Goal: Use online tool/utility: Utilize a website feature to perform a specific function

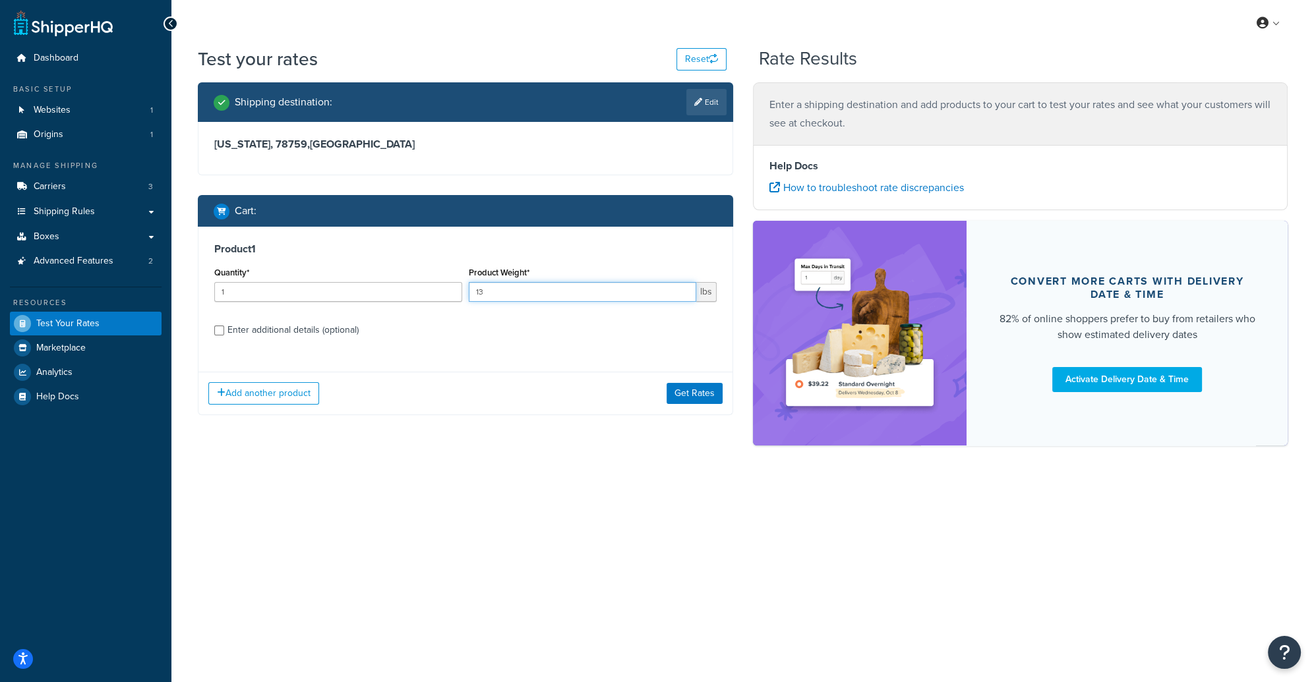
type input "13"
click at [218, 330] on input "Enter additional details (optional)" at bounding box center [219, 331] width 10 height 10
checkbox input "true"
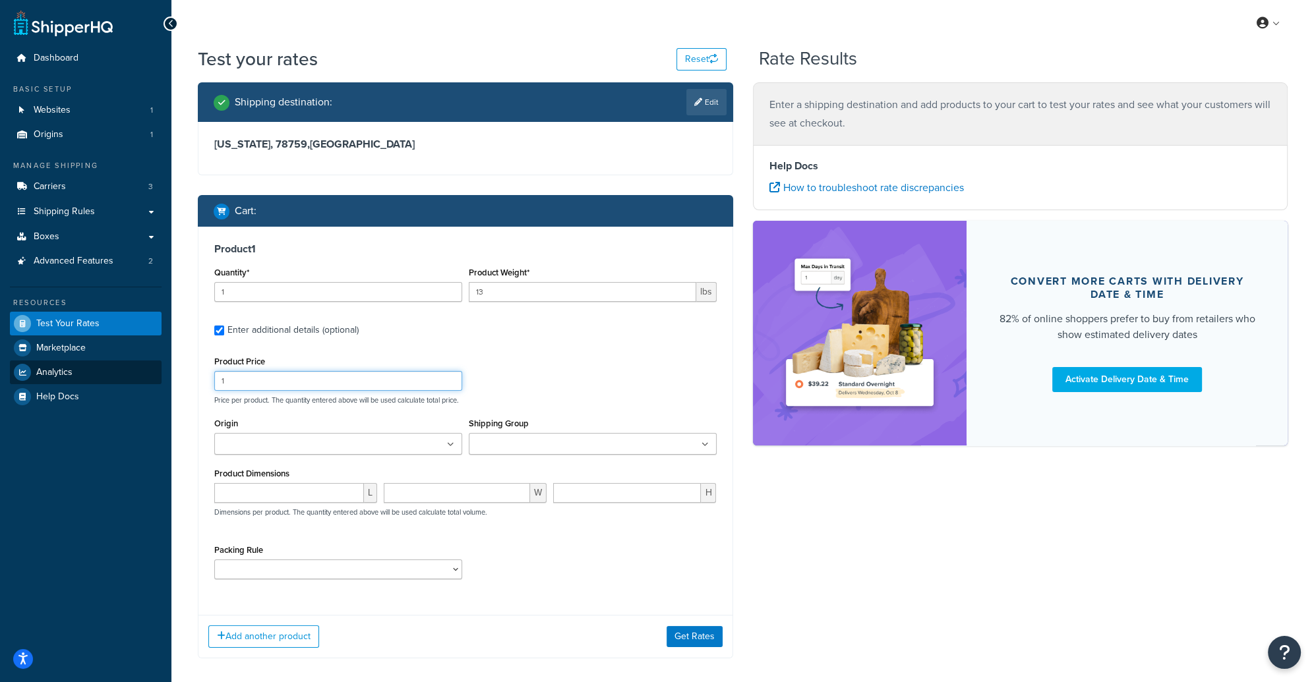
drag, startPoint x: 298, startPoint y: 386, endPoint x: 130, endPoint y: 380, distance: 168.2
click at [130, 380] on div "Dashboard Basic Setup Websites 1 Origins 1 Manage Shipping Carriers 3 Shipping …" at bounding box center [657, 372] width 1314 height 744
type input "90"
click at [316, 444] on ul at bounding box center [338, 444] width 248 height 22
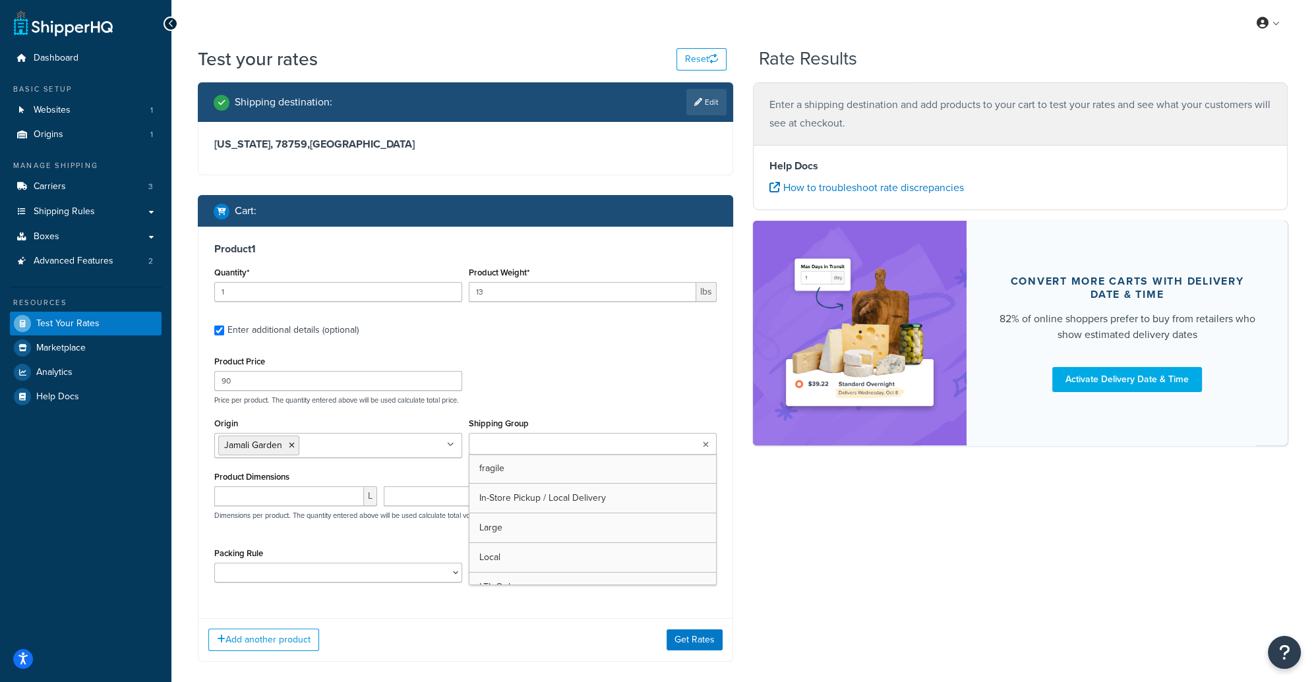
click at [521, 449] on input "Shipping Group" at bounding box center [531, 445] width 117 height 15
click at [352, 499] on input "0" at bounding box center [289, 496] width 150 height 20
drag, startPoint x: 282, startPoint y: 500, endPoint x: 103, endPoint y: 493, distance: 179.4
click at [103, 493] on div "Dashboard Basic Setup Websites 1 Origins 1 Manage Shipping Carriers 3 Shipping …" at bounding box center [657, 373] width 1314 height 747
type input "32"
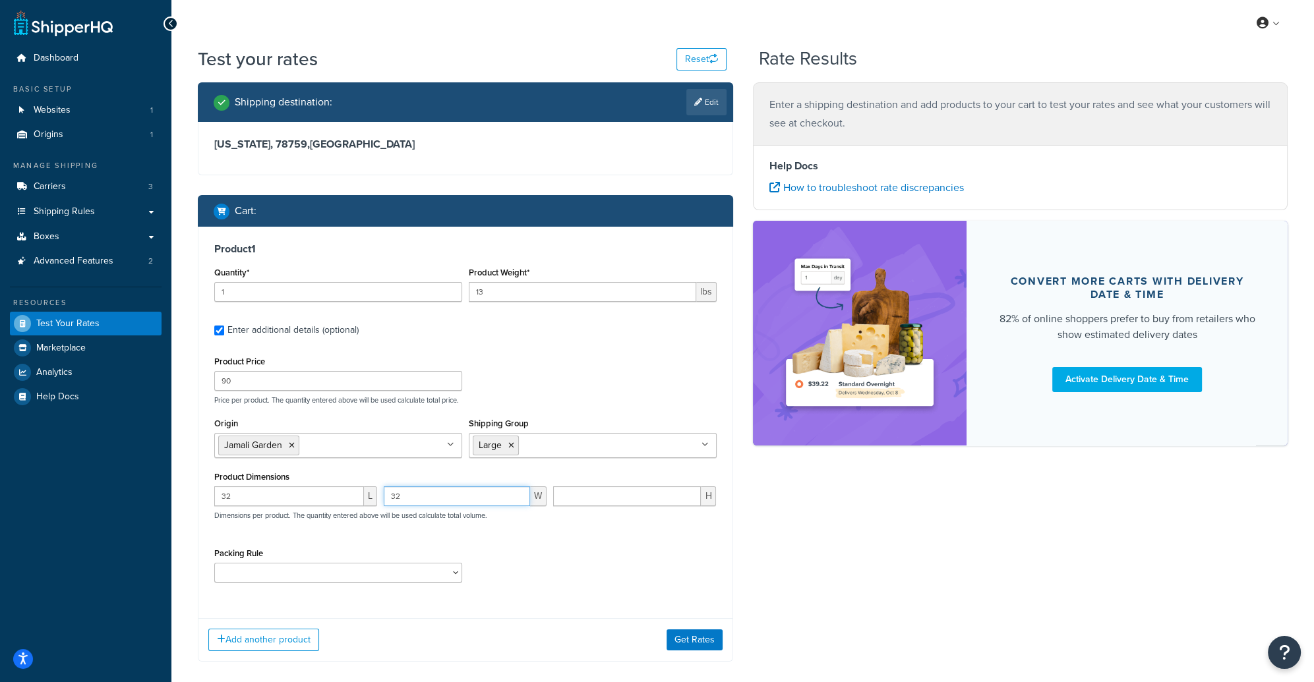
type input "32"
type input "15"
drag, startPoint x: 516, startPoint y: 574, endPoint x: 462, endPoint y: 574, distance: 54.0
click at [500, 572] on div "Packing Rule Fragile Item" at bounding box center [465, 568] width 509 height 48
click at [451, 571] on select "Fragile Item" at bounding box center [338, 573] width 248 height 20
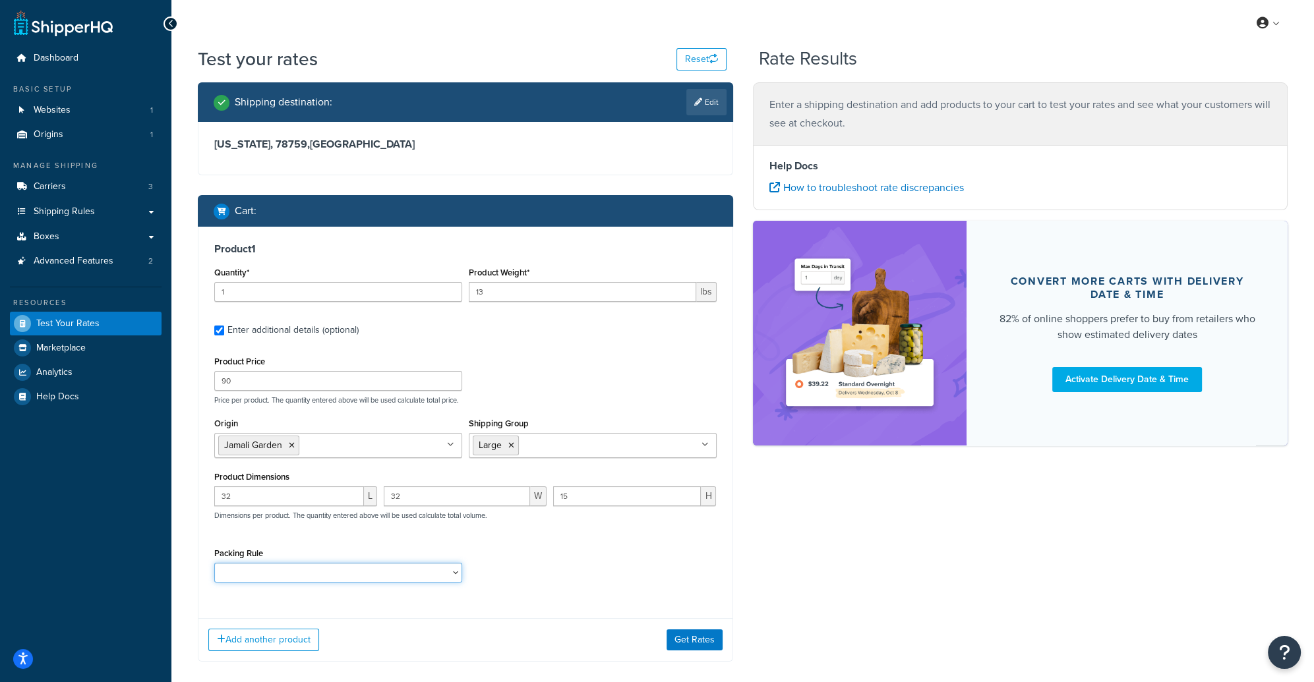
select select "73836"
click at [214, 563] on select "Fragile Item" at bounding box center [338, 573] width 248 height 20
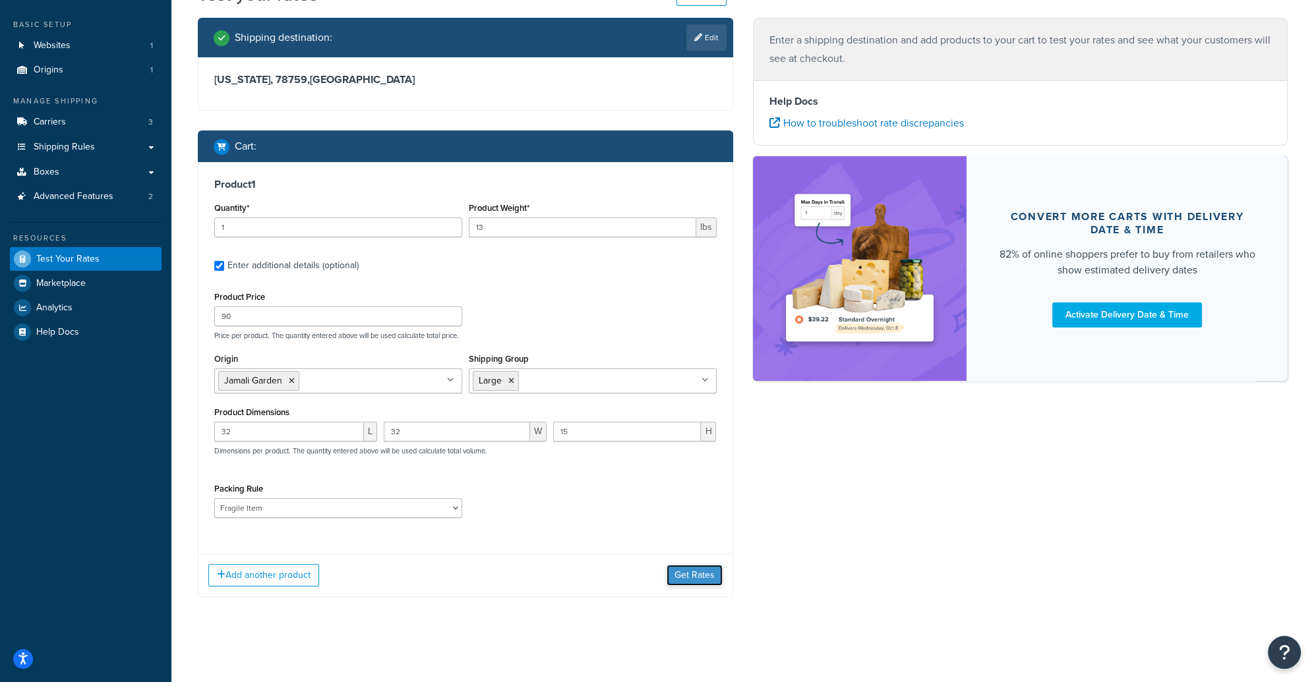
click at [701, 569] on button "Get Rates" at bounding box center [694, 575] width 56 height 21
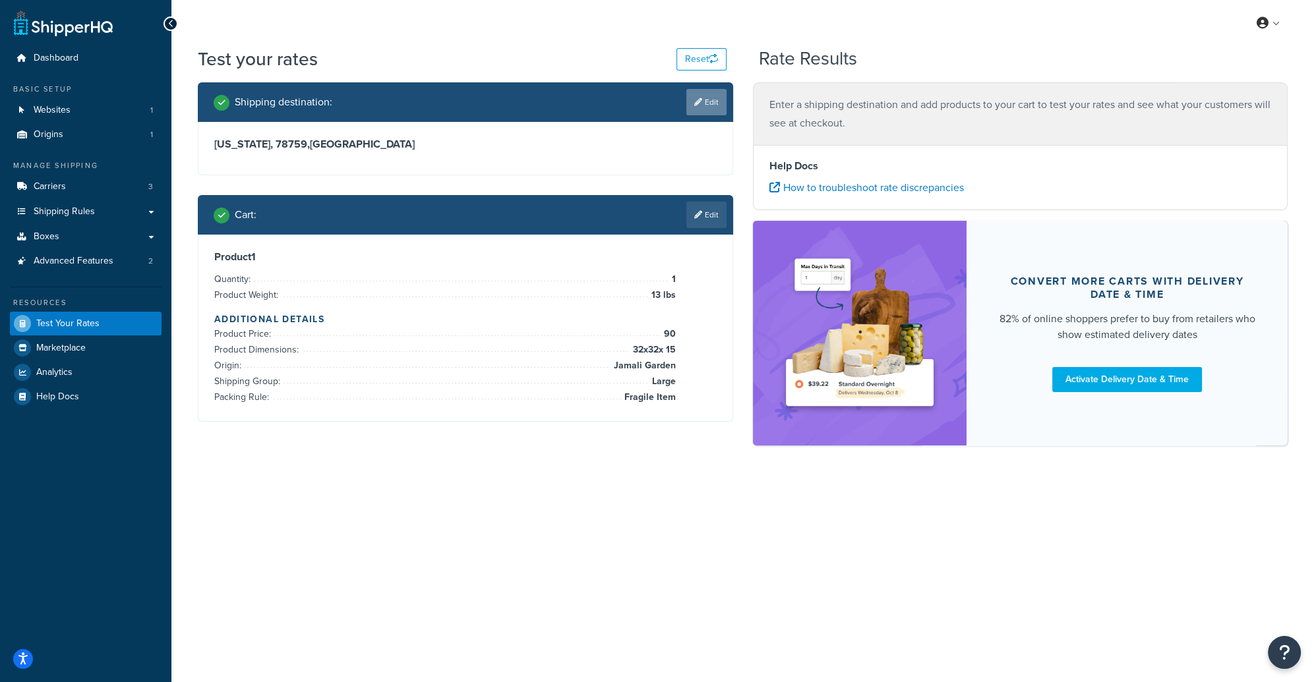
click at [704, 107] on link "Edit" at bounding box center [706, 102] width 40 height 26
select select "[GEOGRAPHIC_DATA]"
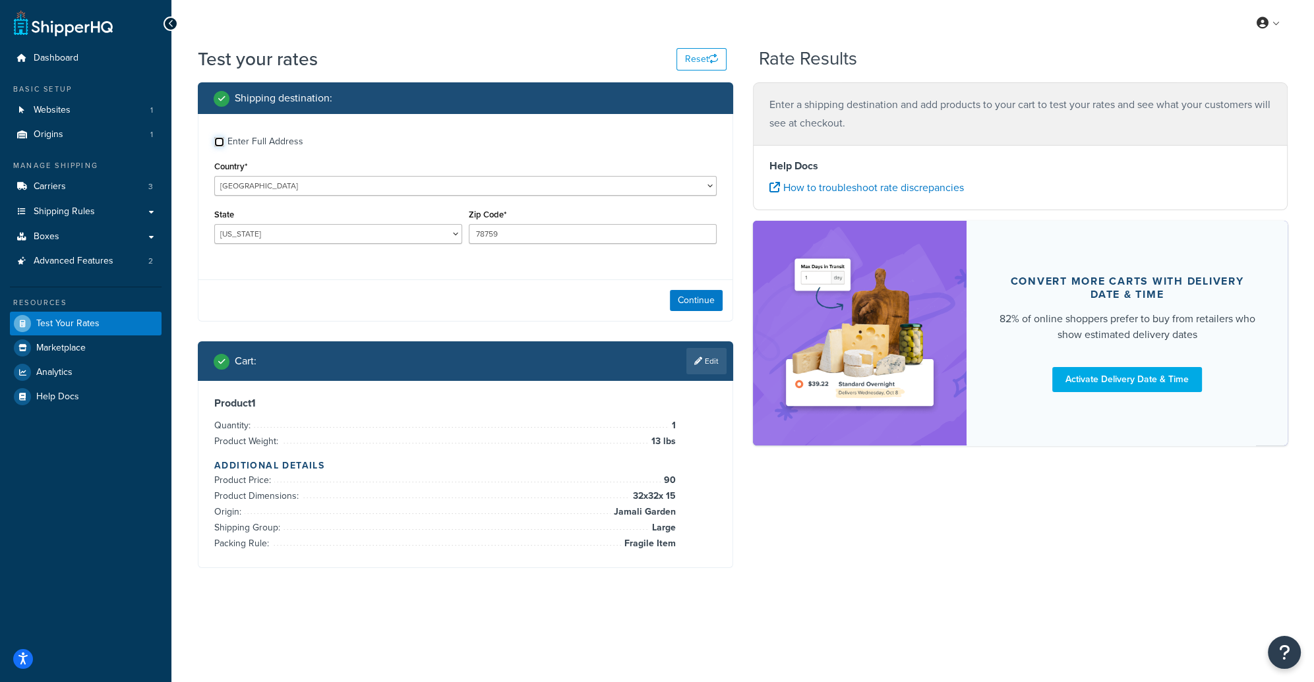
click at [217, 140] on input "Enter Full Address" at bounding box center [219, 142] width 10 height 10
checkbox input "true"
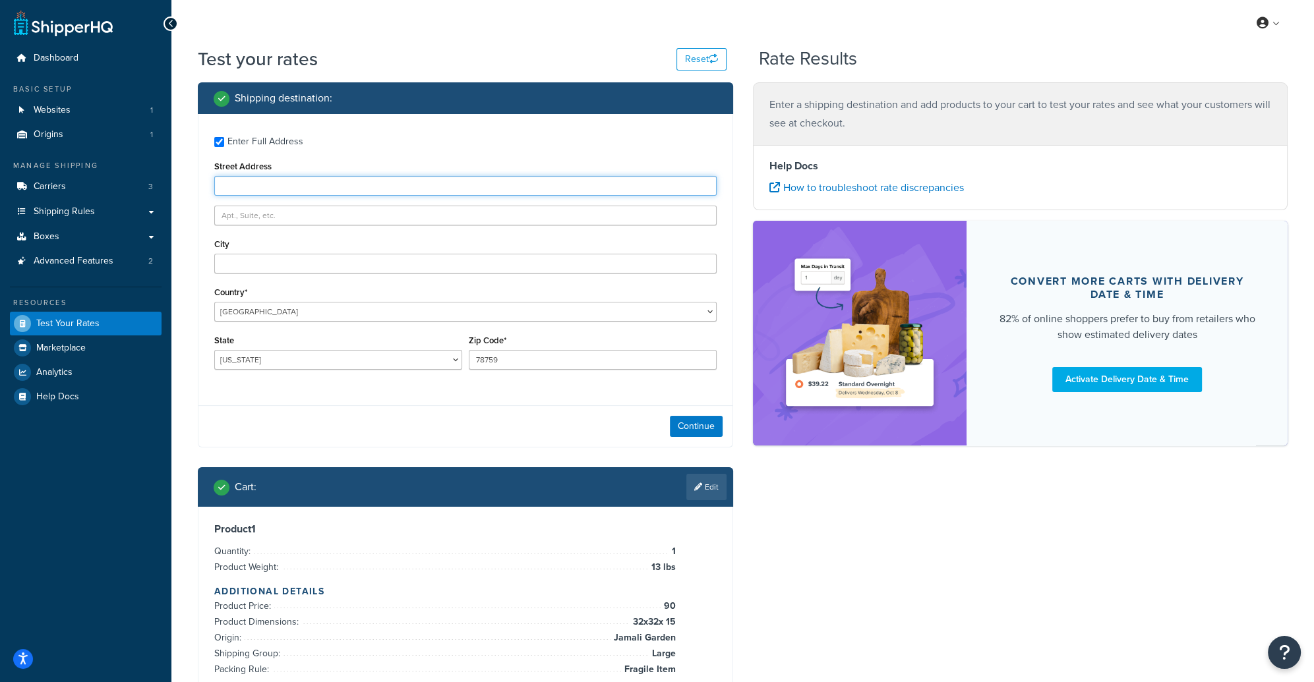
click at [245, 179] on input "Street Address" at bounding box center [465, 186] width 502 height 20
type input "[STREET_ADDRESS]"
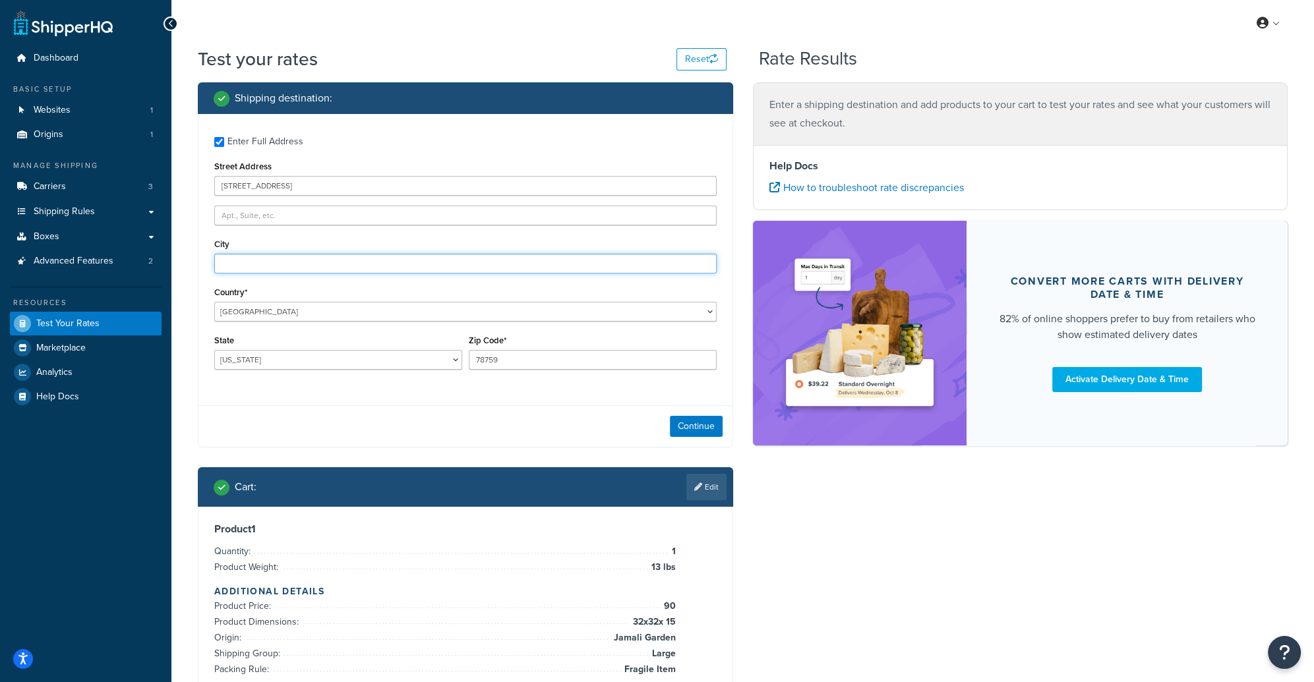
type input "[US_STATE]"
select select "NY"
click at [486, 364] on input "78759" at bounding box center [593, 360] width 248 height 20
click at [486, 363] on input "78759" at bounding box center [593, 360] width 248 height 20
type input "10009"
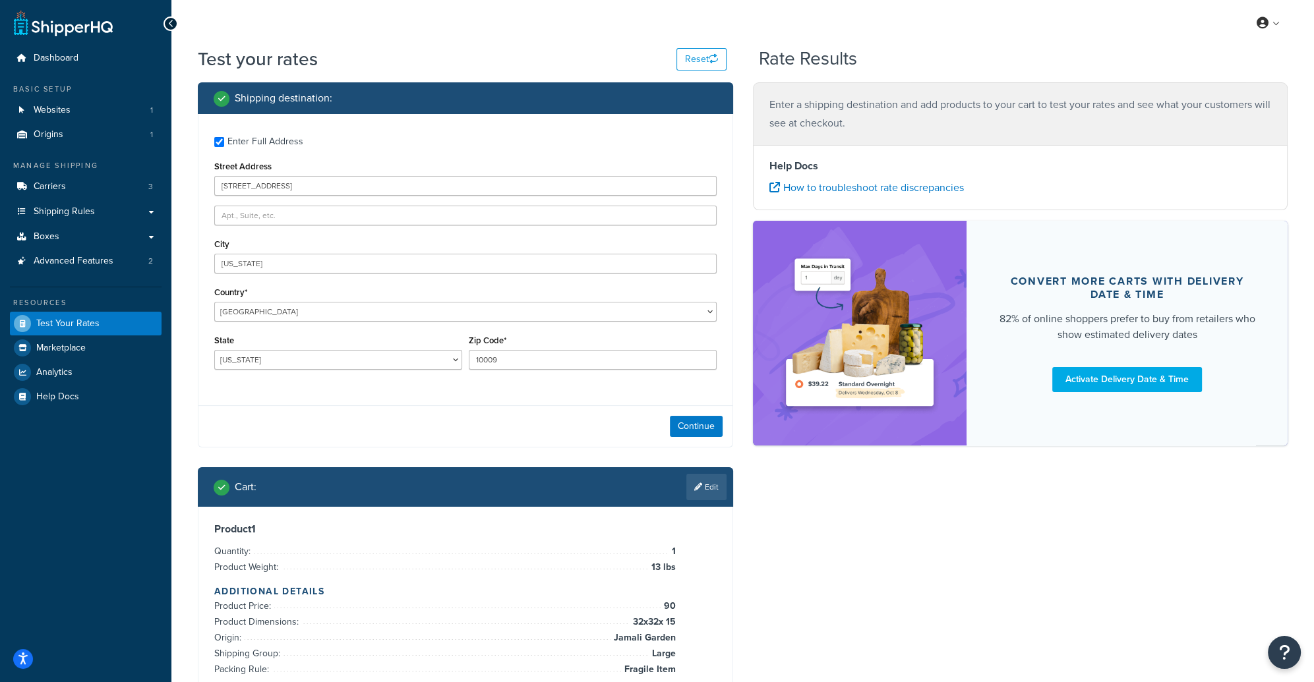
drag, startPoint x: 438, startPoint y: 397, endPoint x: 472, endPoint y: 403, distance: 34.3
click at [440, 397] on div "Enter Full Address Street Address 114 First Ave City New York Country* United S…" at bounding box center [465, 281] width 535 height 334
click at [693, 424] on button "Continue" at bounding box center [696, 426] width 53 height 21
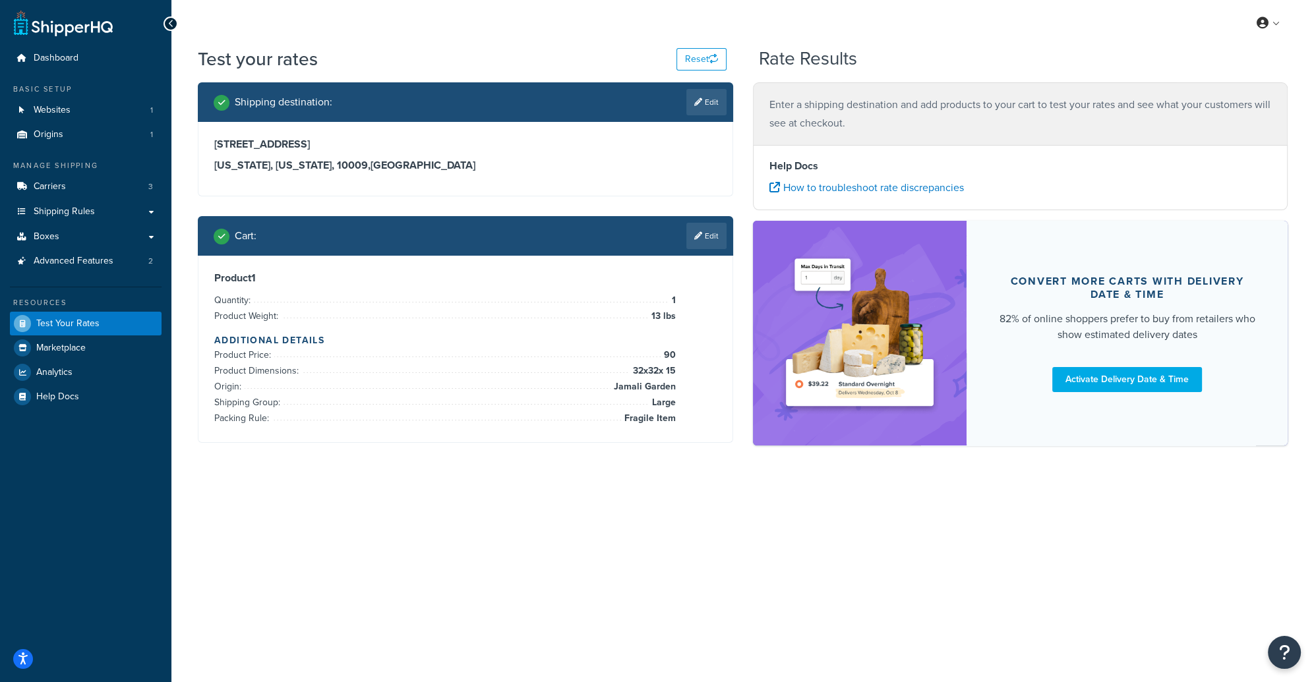
click at [821, 49] on h2 "Rate Results" at bounding box center [808, 59] width 98 height 20
drag, startPoint x: 1051, startPoint y: 78, endPoint x: 1034, endPoint y: 80, distance: 17.3
click at [1049, 78] on div "Test your rates Reset Rate Results" at bounding box center [742, 64] width 1089 height 36
click at [833, 119] on p "Enter a shipping destination and add products to your cart to test your rates a…" at bounding box center [1020, 114] width 502 height 37
click at [407, 119] on div "Shipping destination : Edit" at bounding box center [465, 102] width 535 height 40
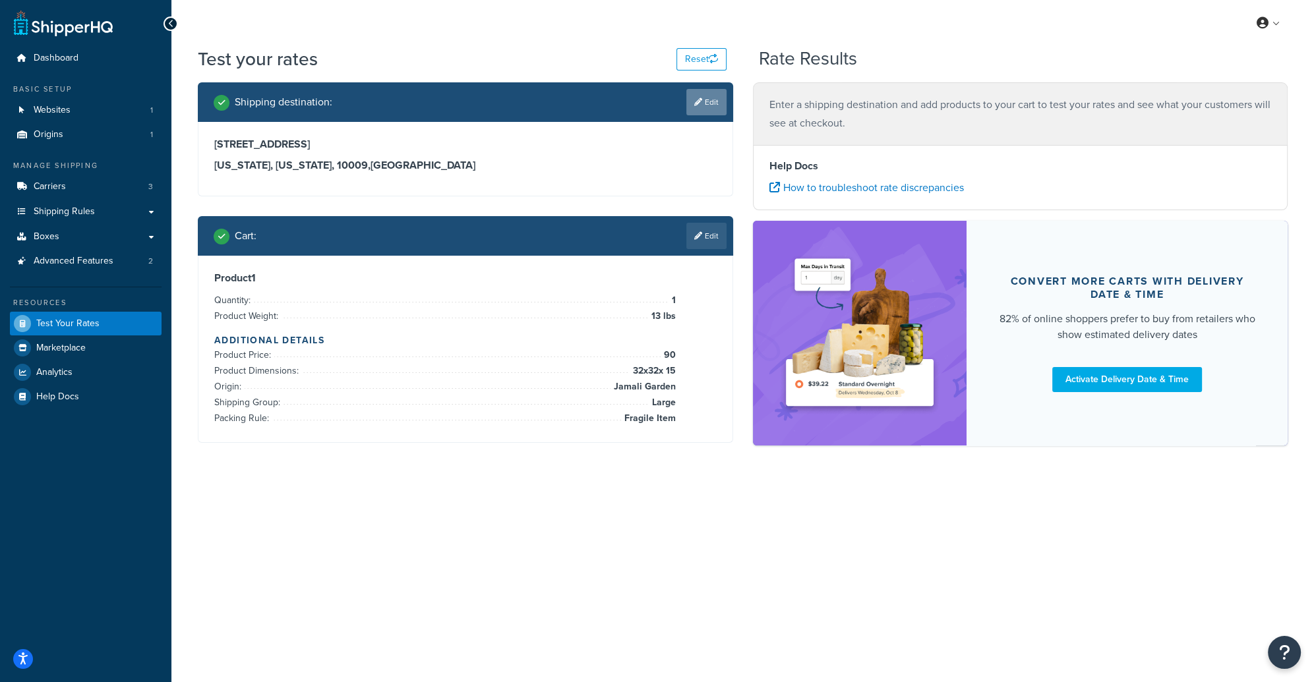
click at [702, 109] on link "Edit" at bounding box center [706, 102] width 40 height 26
select select "NY"
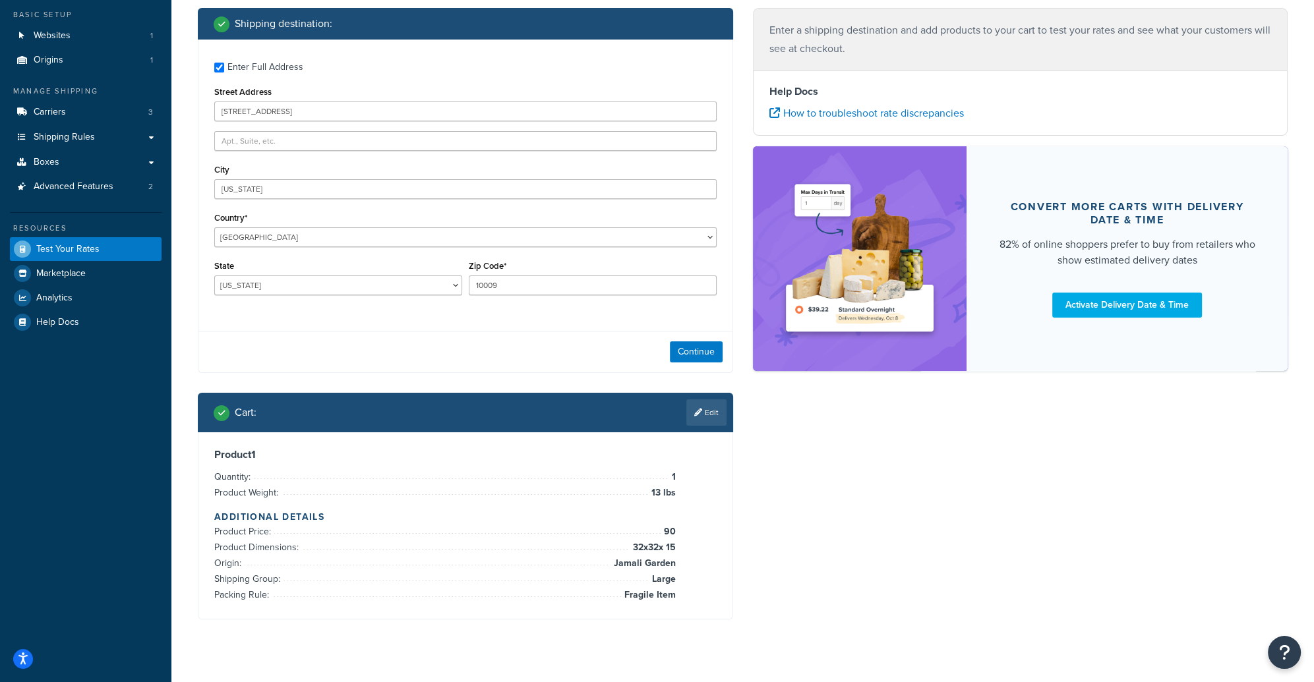
scroll to position [76, 0]
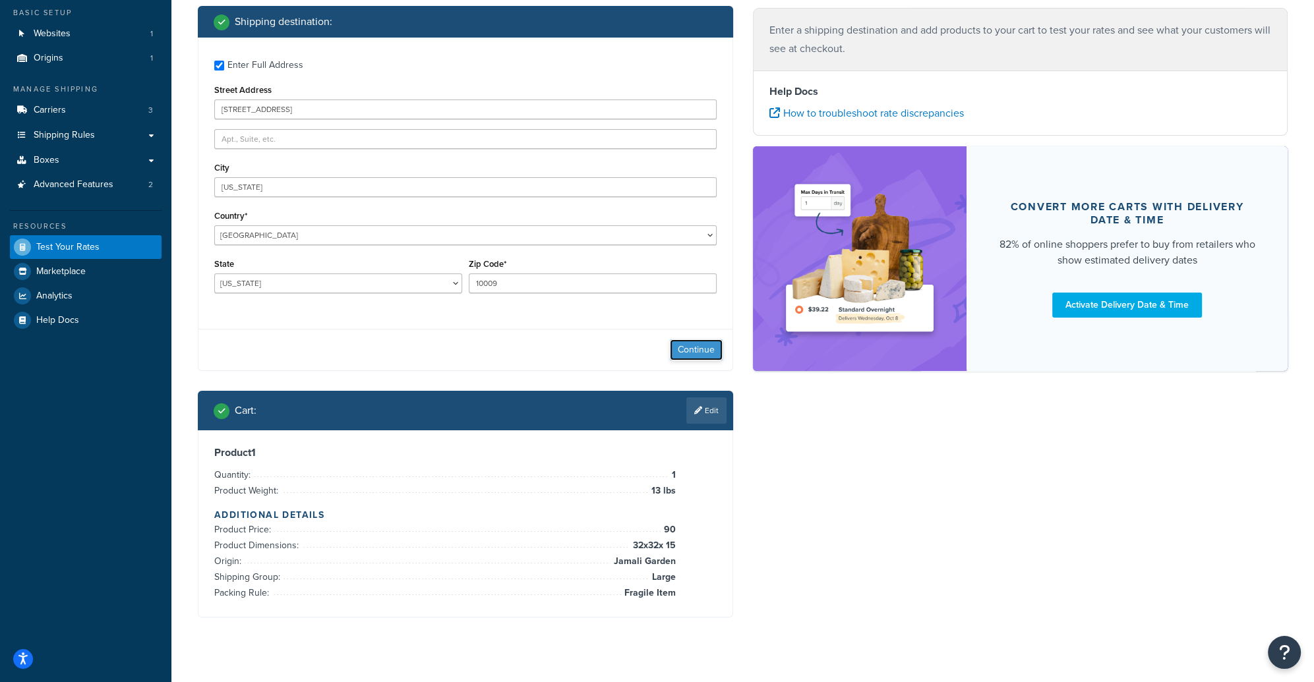
click at [695, 351] on button "Continue" at bounding box center [696, 349] width 53 height 21
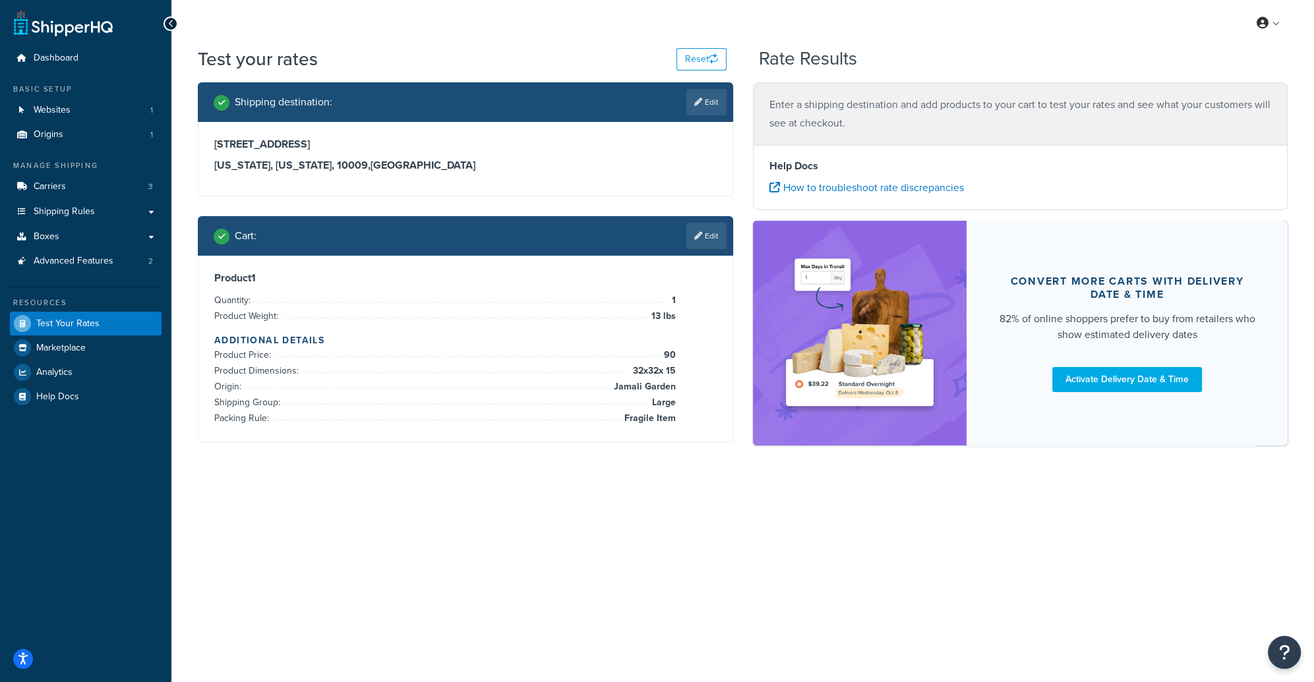
scroll to position [0, 0]
click at [584, 537] on div "My Profile Billing Global Settings Contact Us Logout Test your rates Reset Rate…" at bounding box center [742, 341] width 1142 height 682
click at [782, 169] on h4 "Help Docs" at bounding box center [1020, 166] width 502 height 16
click at [1277, 24] on link at bounding box center [1269, 23] width 38 height 20
click at [1012, 19] on div "My Profile Billing Global Settings Contact Us Logout" at bounding box center [742, 23] width 1142 height 46
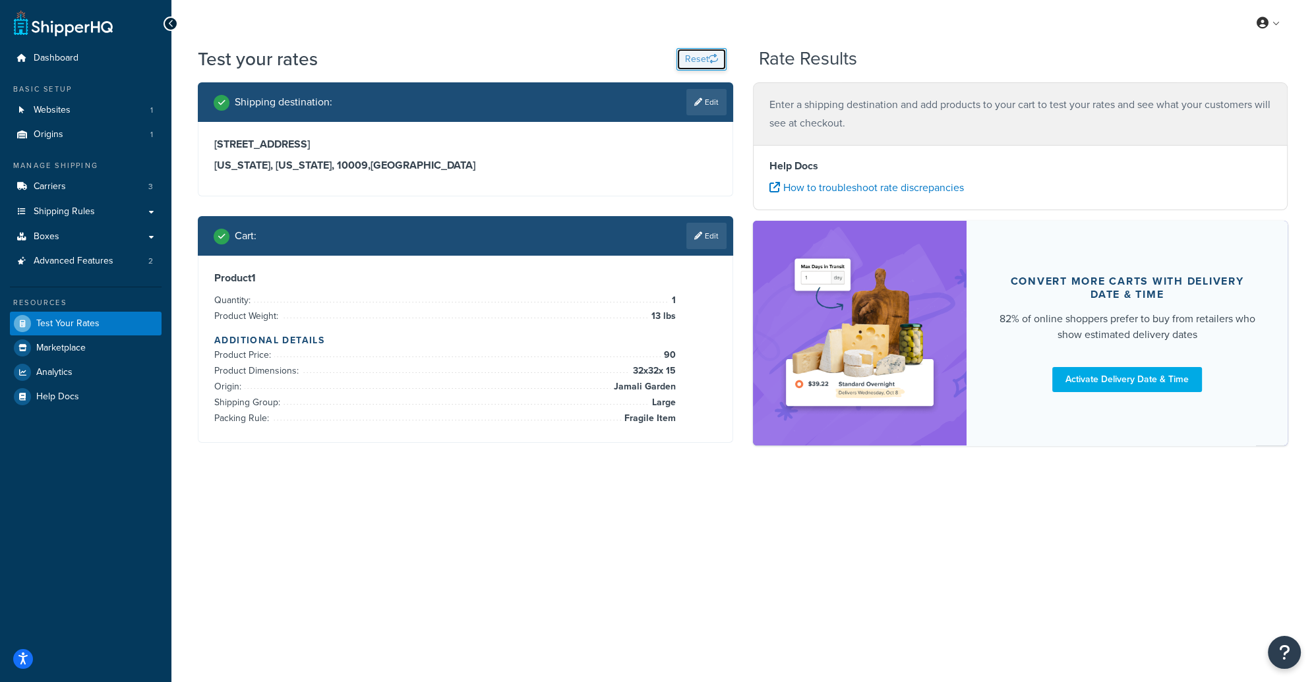
click at [701, 51] on button "Reset" at bounding box center [701, 59] width 50 height 22
select select "[GEOGRAPHIC_DATA]"
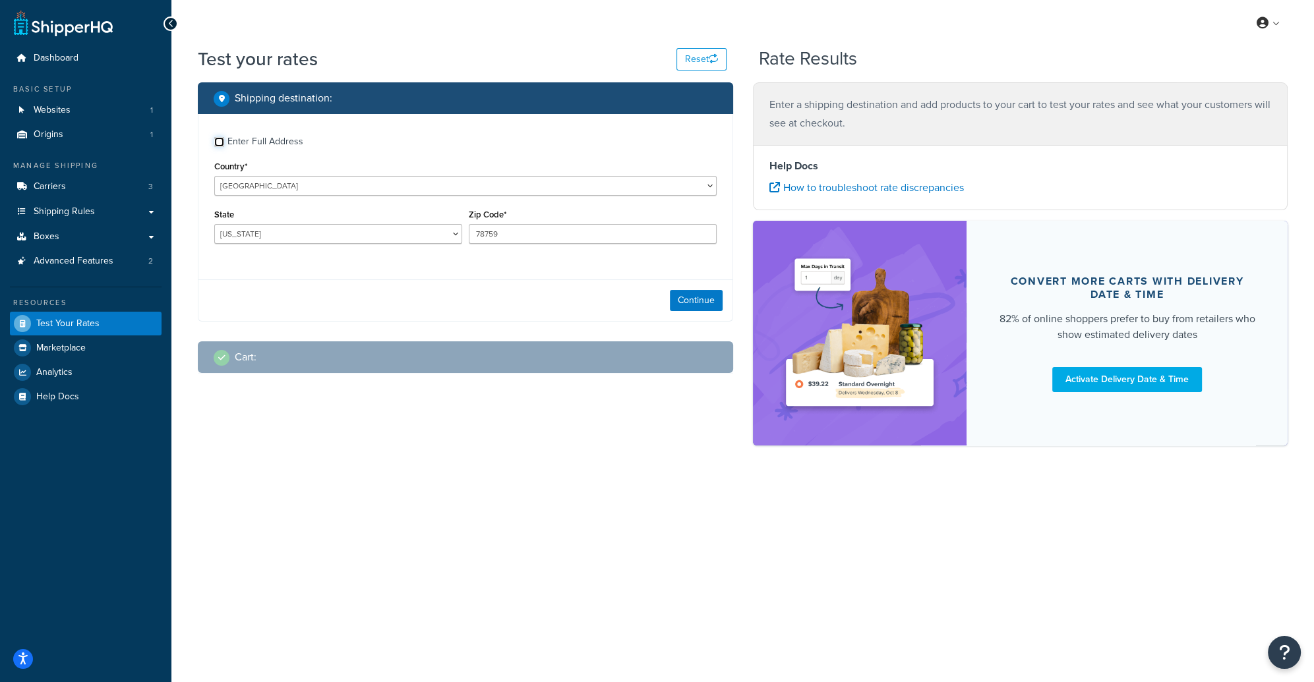
click at [218, 141] on input "Enter Full Address" at bounding box center [219, 142] width 10 height 10
checkbox input "true"
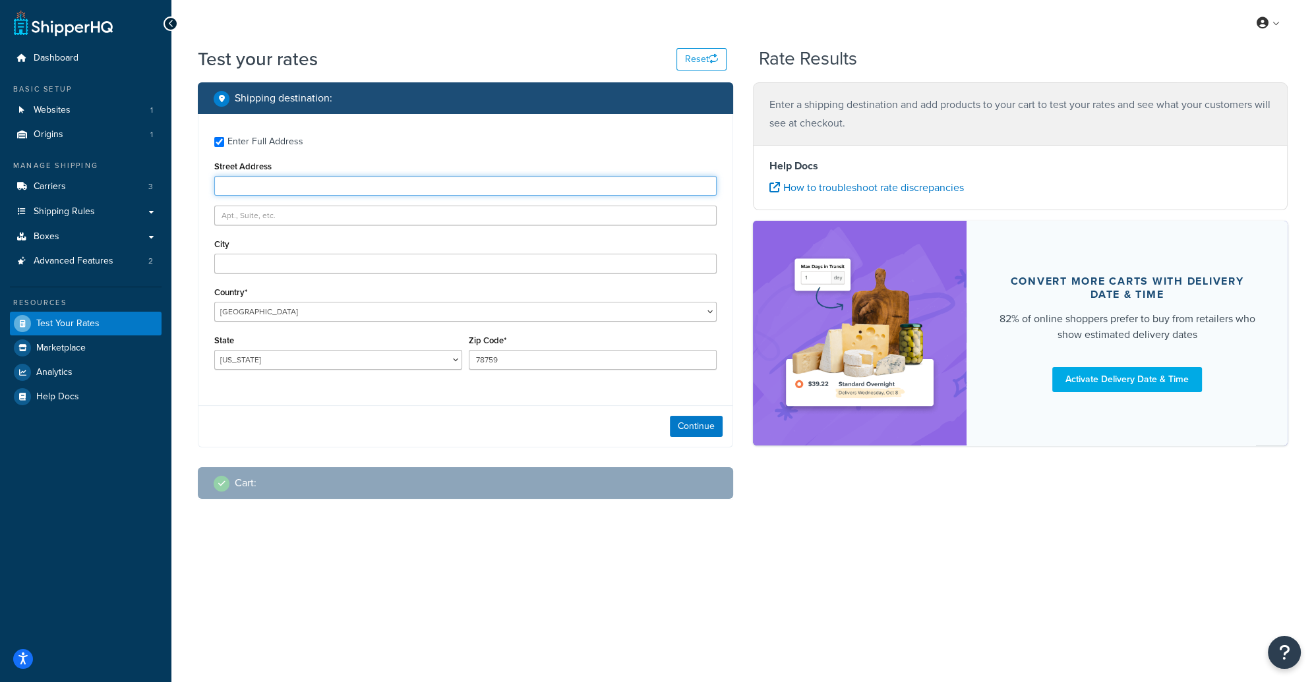
click at [251, 186] on input "Street Address" at bounding box center [465, 186] width 502 height 20
type input "[STREET_ADDRESS]"
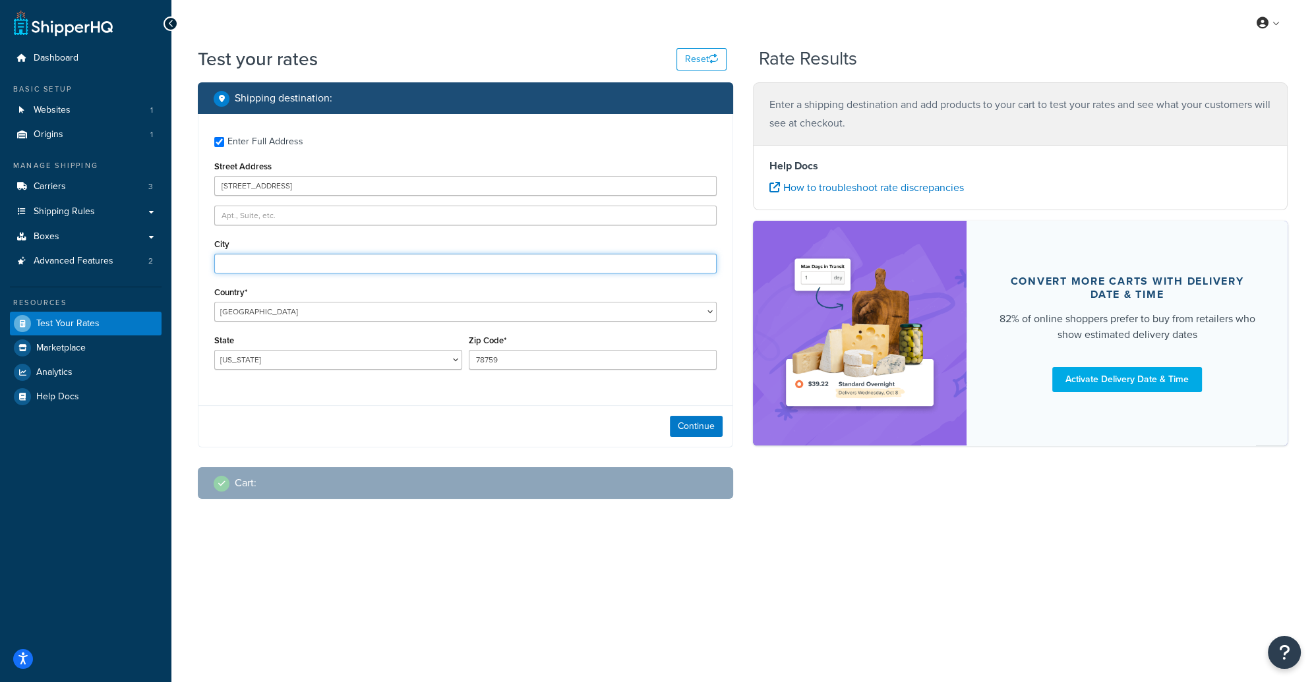
type input "[US_STATE]"
select select "NY"
click at [502, 361] on input "78759" at bounding box center [593, 360] width 248 height 20
type input "10009"
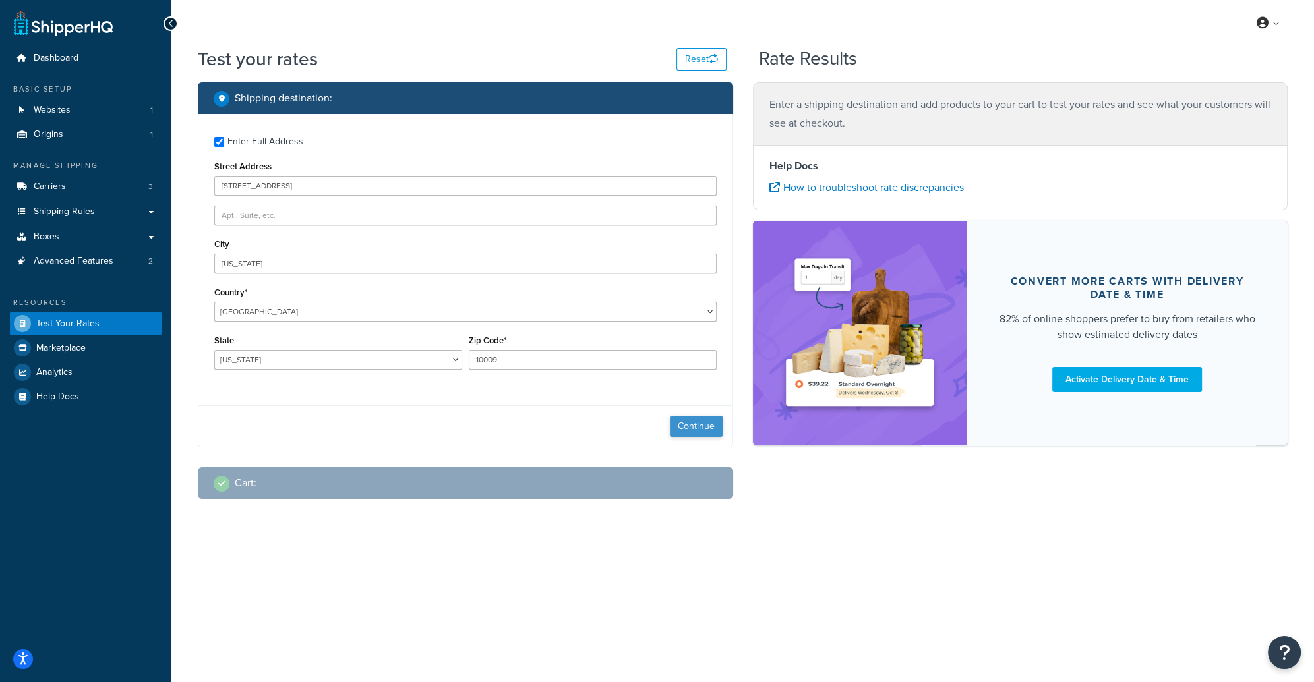
drag, startPoint x: 345, startPoint y: 419, endPoint x: 705, endPoint y: 428, distance: 360.7
click at [350, 419] on div "Continue" at bounding box center [465, 426] width 534 height 42
click at [711, 426] on button "Continue" at bounding box center [696, 426] width 53 height 21
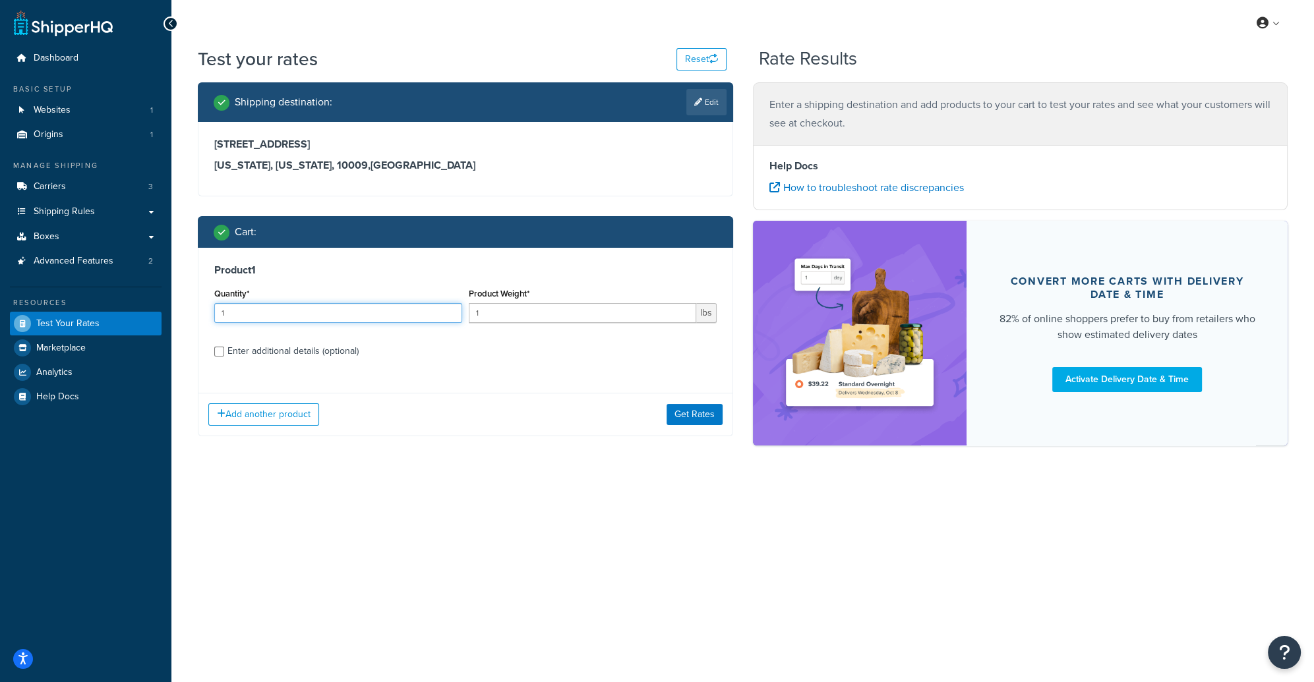
click at [320, 316] on input "1" at bounding box center [338, 313] width 248 height 20
click at [625, 313] on input "1" at bounding box center [582, 313] width 227 height 20
drag, startPoint x: 625, startPoint y: 313, endPoint x: 467, endPoint y: 313, distance: 158.2
click at [467, 314] on div "Product Weight* 1 lbs" at bounding box center [592, 309] width 254 height 48
type input "15"
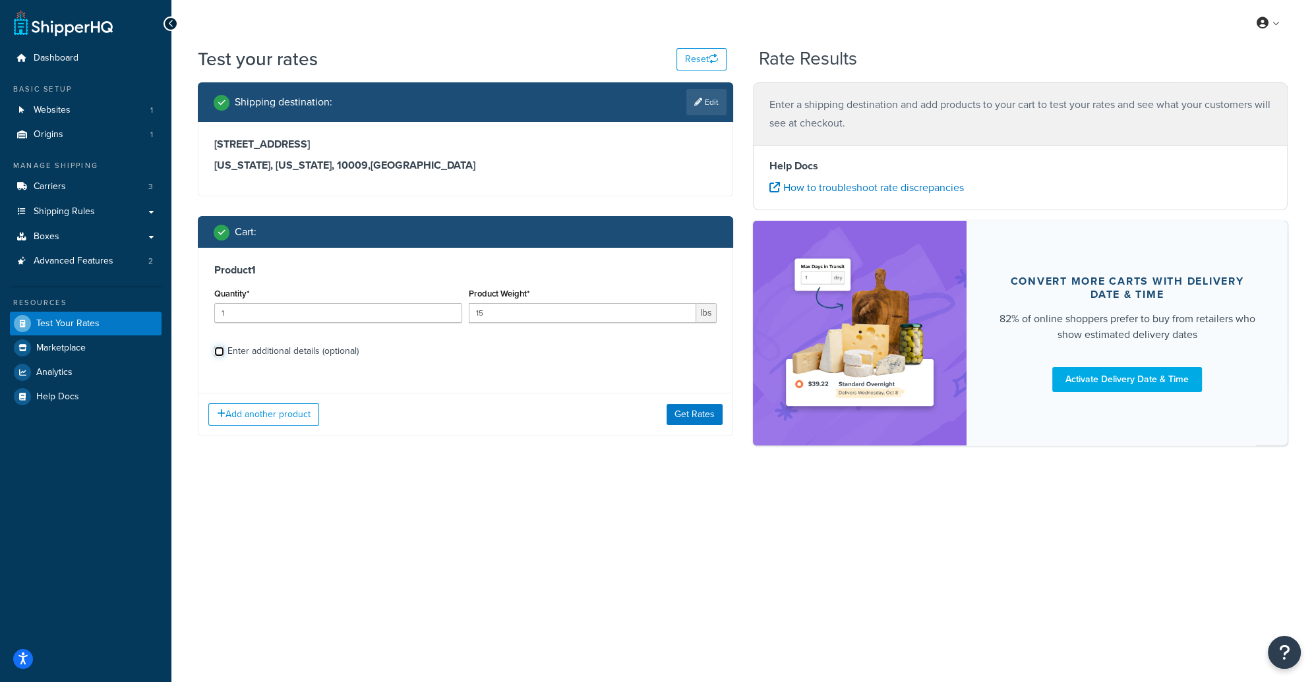
click at [215, 352] on input "Enter additional details (optional)" at bounding box center [219, 352] width 10 height 10
checkbox input "true"
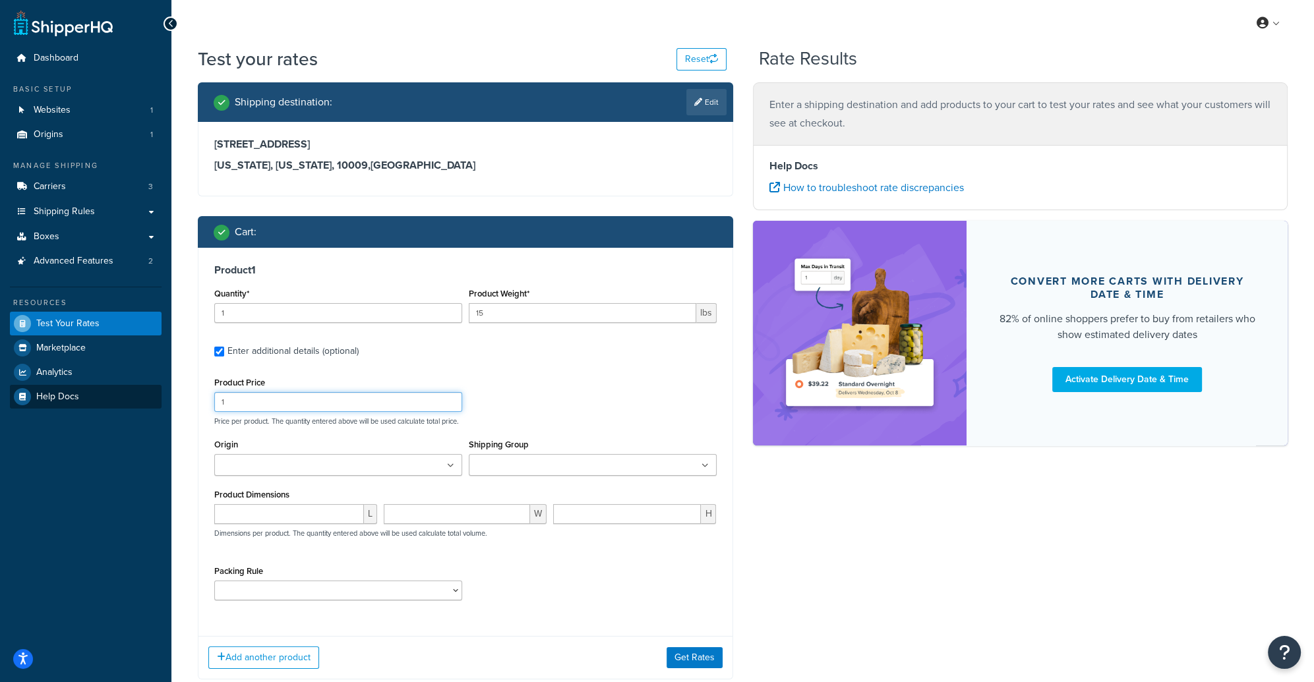
drag, startPoint x: 250, startPoint y: 408, endPoint x: 112, endPoint y: 403, distance: 138.5
click at [112, 404] on div "Dashboard Basic Setup Websites 1 Origins 1 Manage Shipping Carriers 3 Shipping …" at bounding box center [657, 382] width 1314 height 765
type input "90"
click at [263, 465] on input "Origin" at bounding box center [276, 466] width 117 height 15
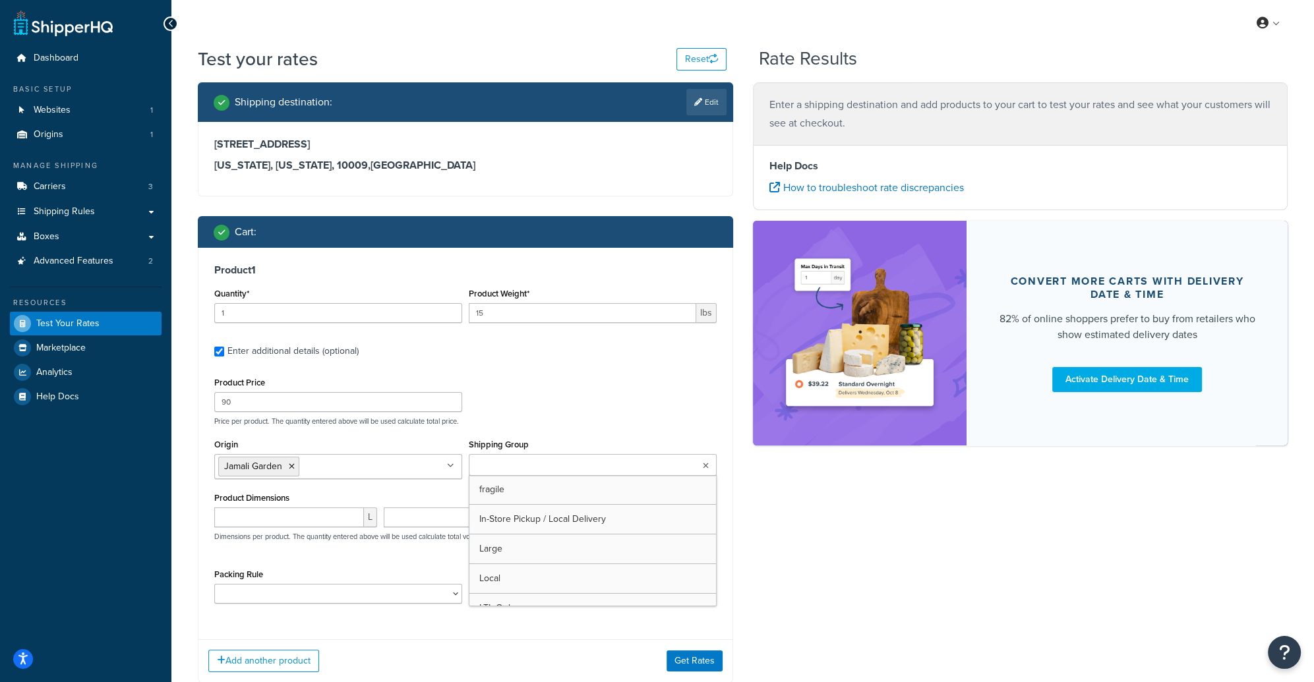
click at [534, 466] on input "Shipping Group" at bounding box center [531, 466] width 117 height 15
click at [308, 522] on input "number" at bounding box center [289, 518] width 150 height 20
type input "32"
type input "15"
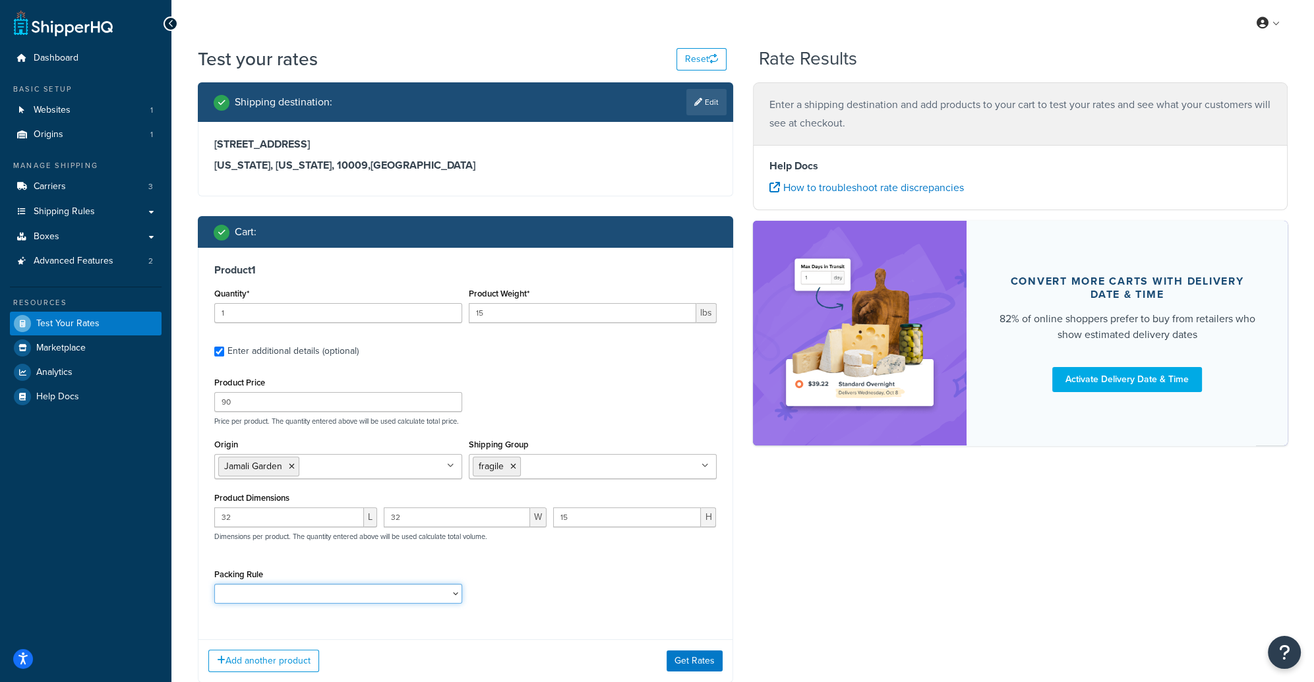
click at [297, 593] on select "Fragile Item" at bounding box center [338, 594] width 248 height 20
select select "73836"
click at [214, 584] on select "Fragile Item" at bounding box center [338, 594] width 248 height 20
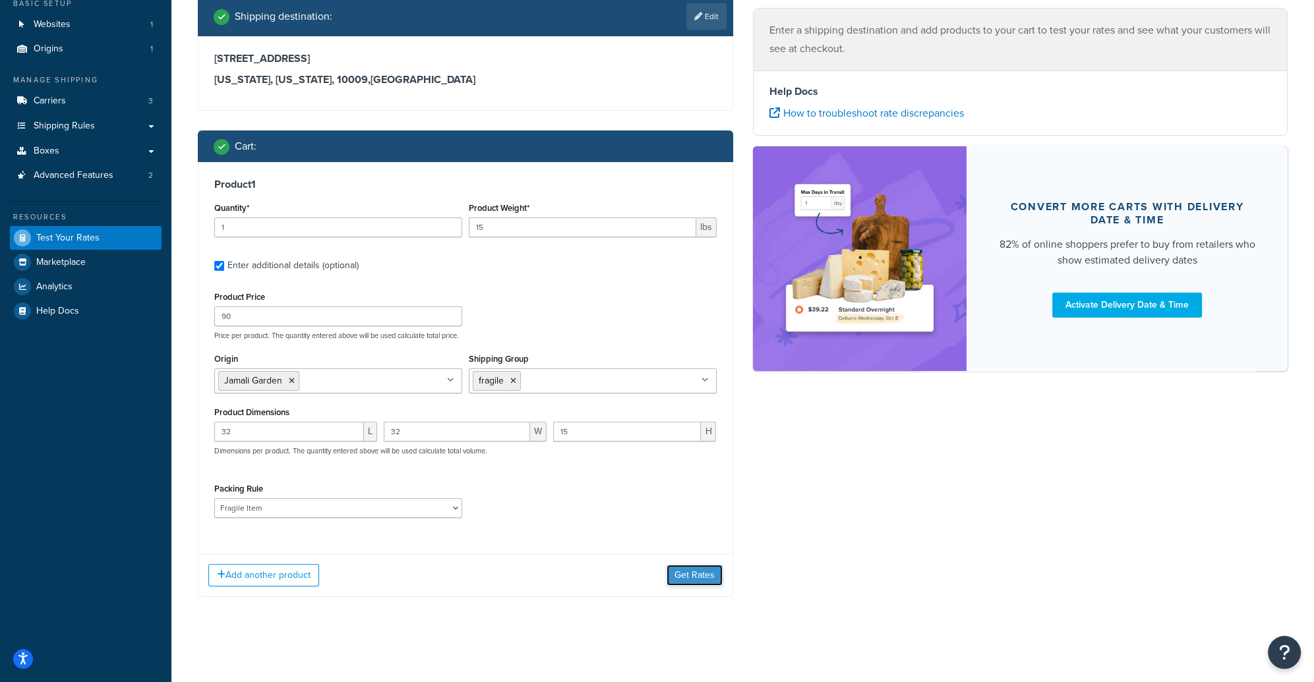
click at [691, 572] on button "Get Rates" at bounding box center [694, 575] width 56 height 21
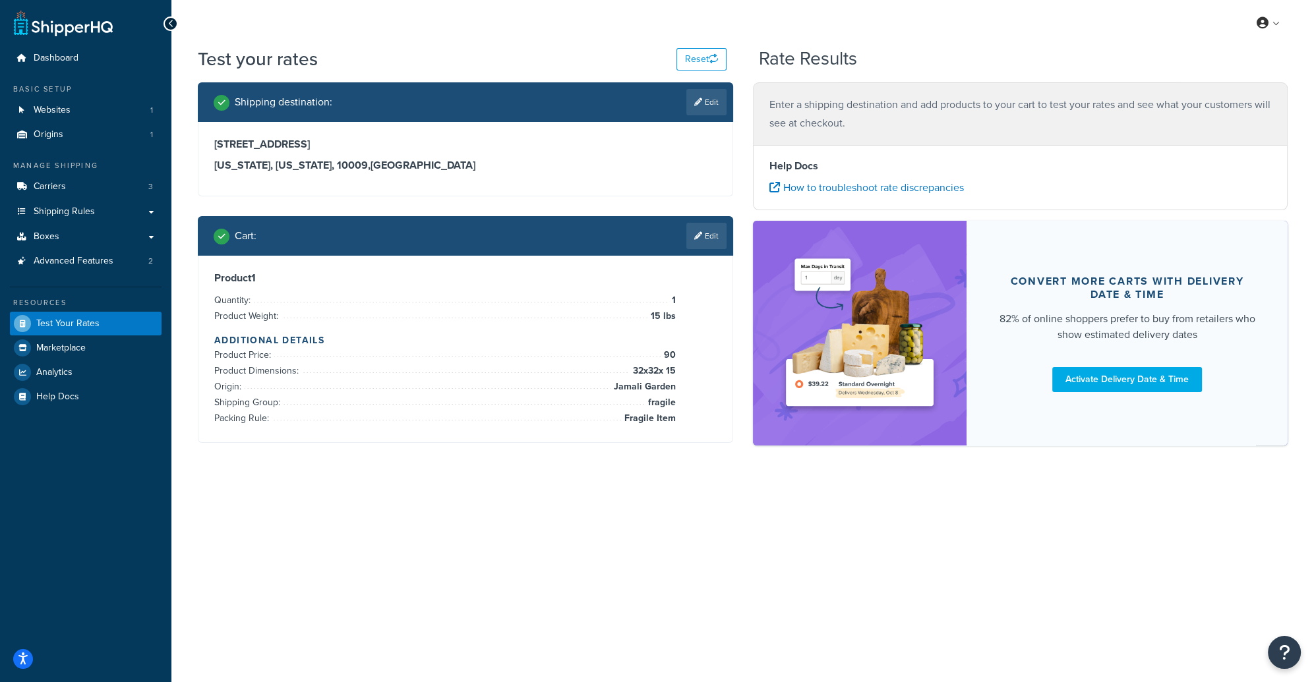
scroll to position [0, 0]
click at [580, 499] on div "My Profile Billing Global Settings Contact Us Logout Test your rates Reset Rate…" at bounding box center [742, 341] width 1142 height 682
click at [591, 425] on li "Packing Rule: Fragile Item" at bounding box center [444, 419] width 461 height 16
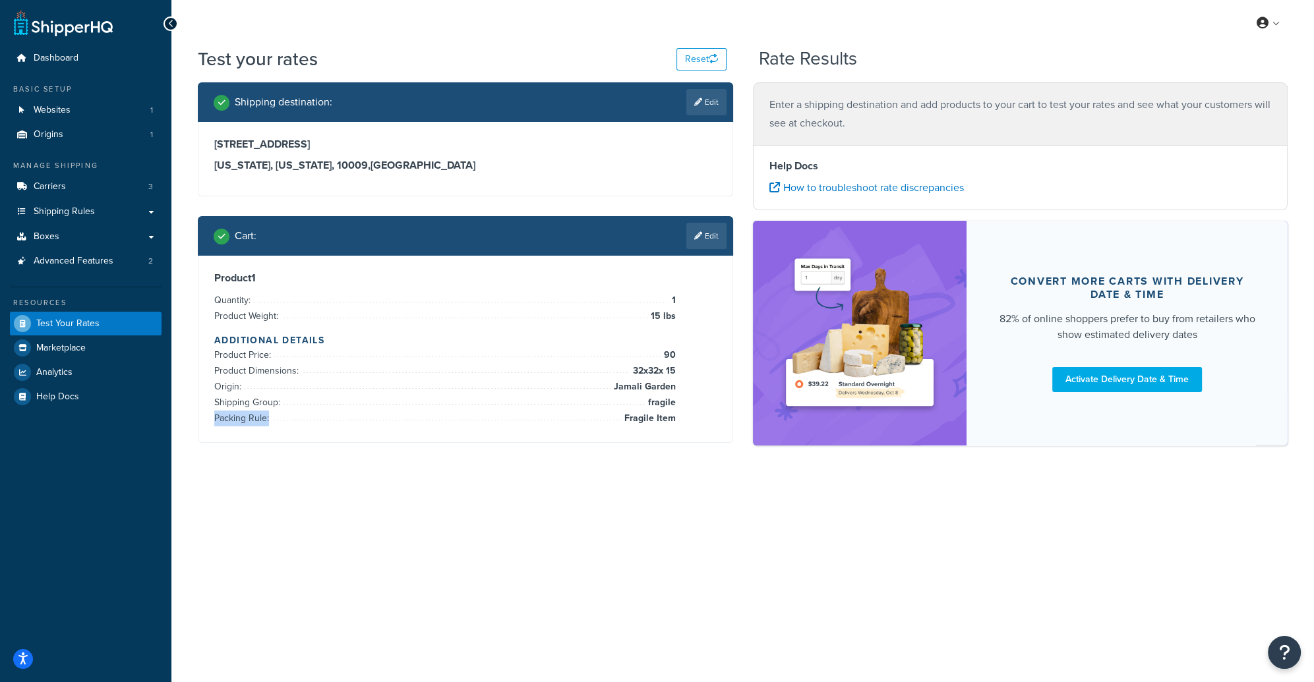
click at [591, 425] on li "Packing Rule: Fragile Item" at bounding box center [444, 419] width 461 height 16
click at [603, 507] on div "My Profile Billing Global Settings Contact Us Logout Test your rates Reset Rate…" at bounding box center [742, 341] width 1142 height 682
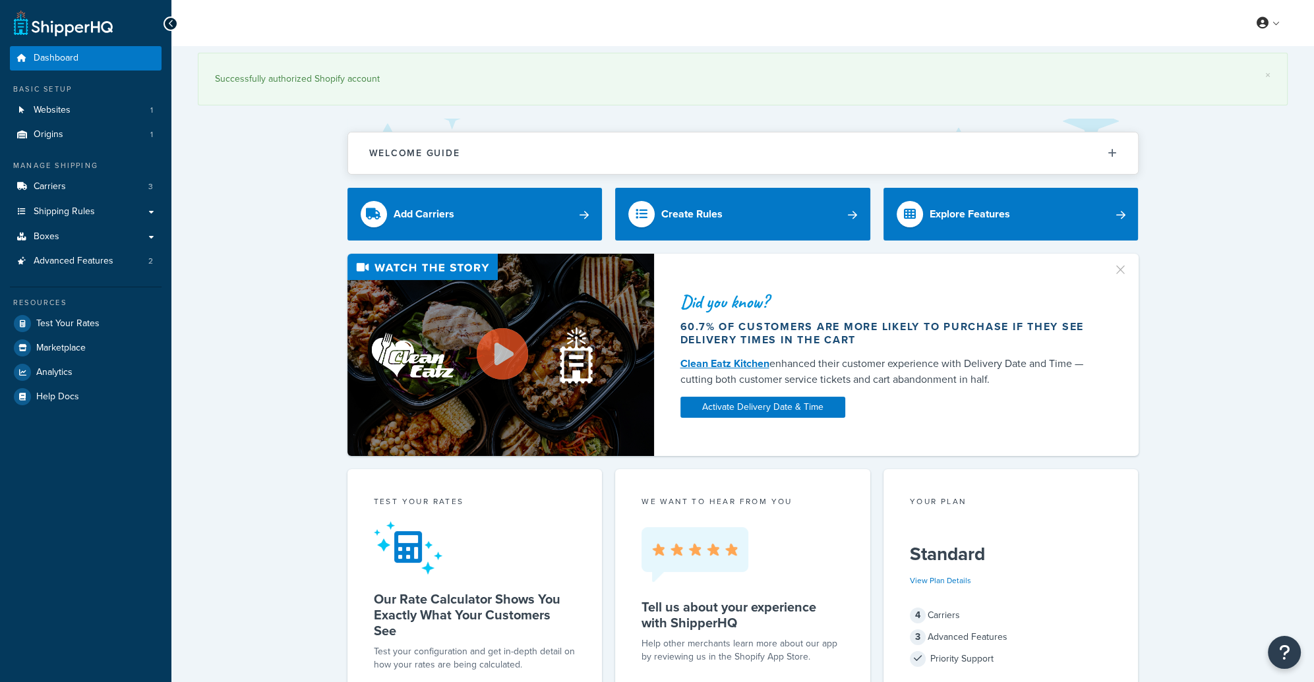
click at [73, 327] on span "Test Your Rates" at bounding box center [67, 323] width 63 height 11
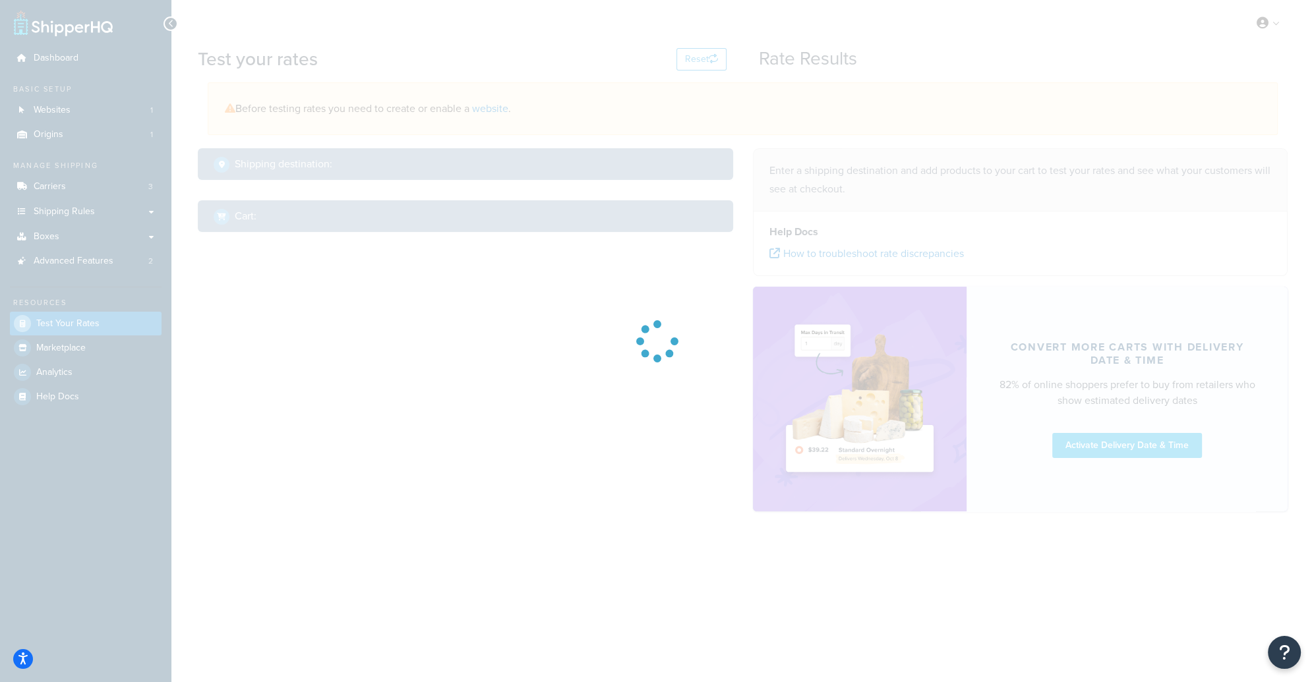
select select "[GEOGRAPHIC_DATA]"
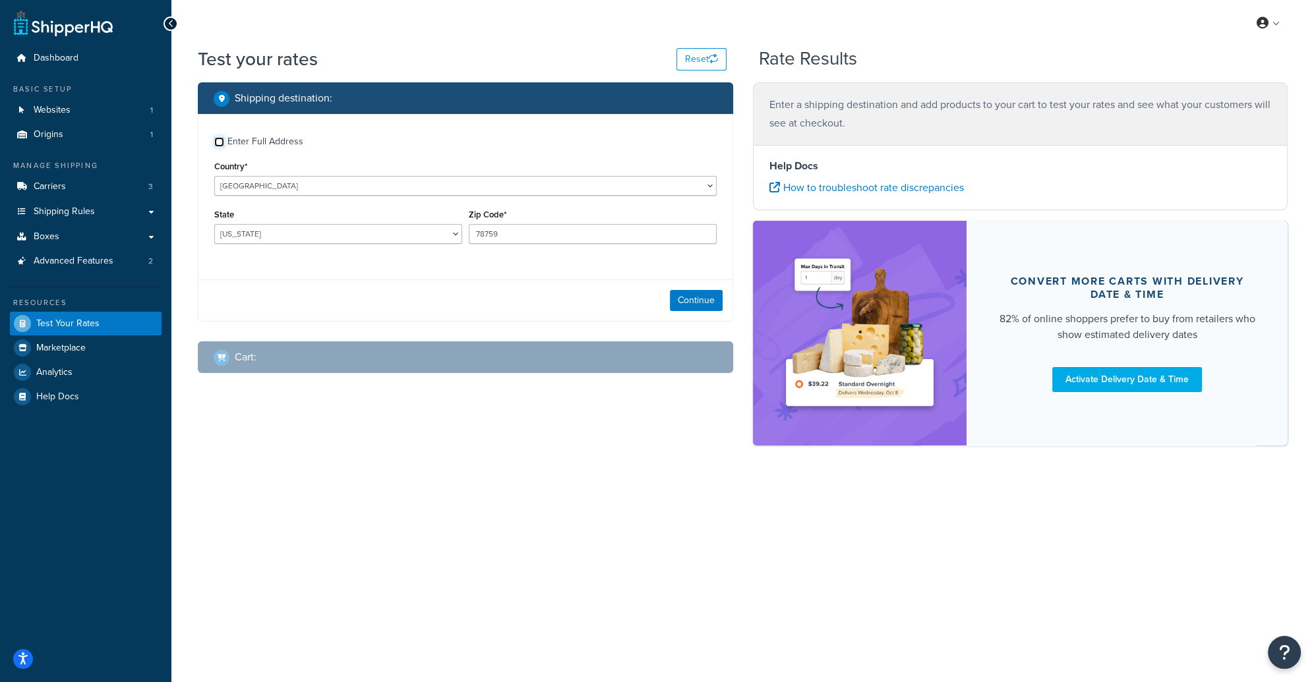
click at [219, 142] on input "Enter Full Address" at bounding box center [219, 142] width 10 height 10
checkbox input "true"
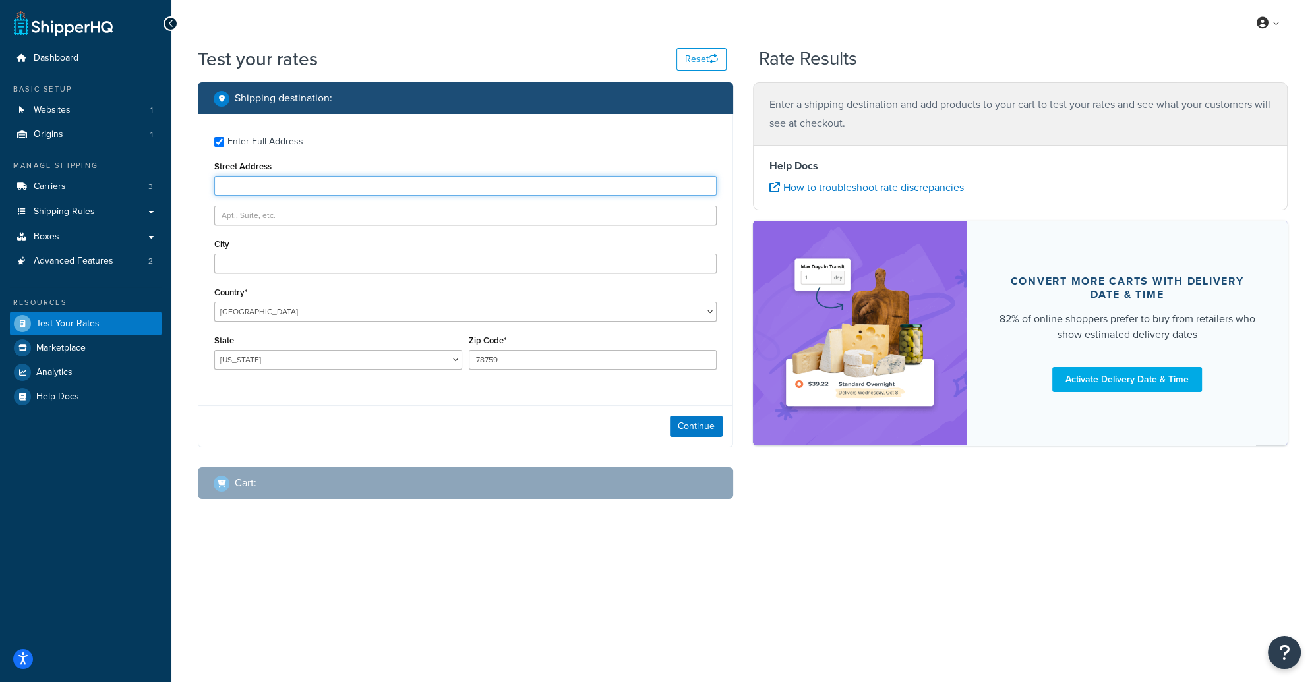
click at [252, 183] on input "Street Address" at bounding box center [465, 186] width 502 height 20
type input "[STREET_ADDRESS]"
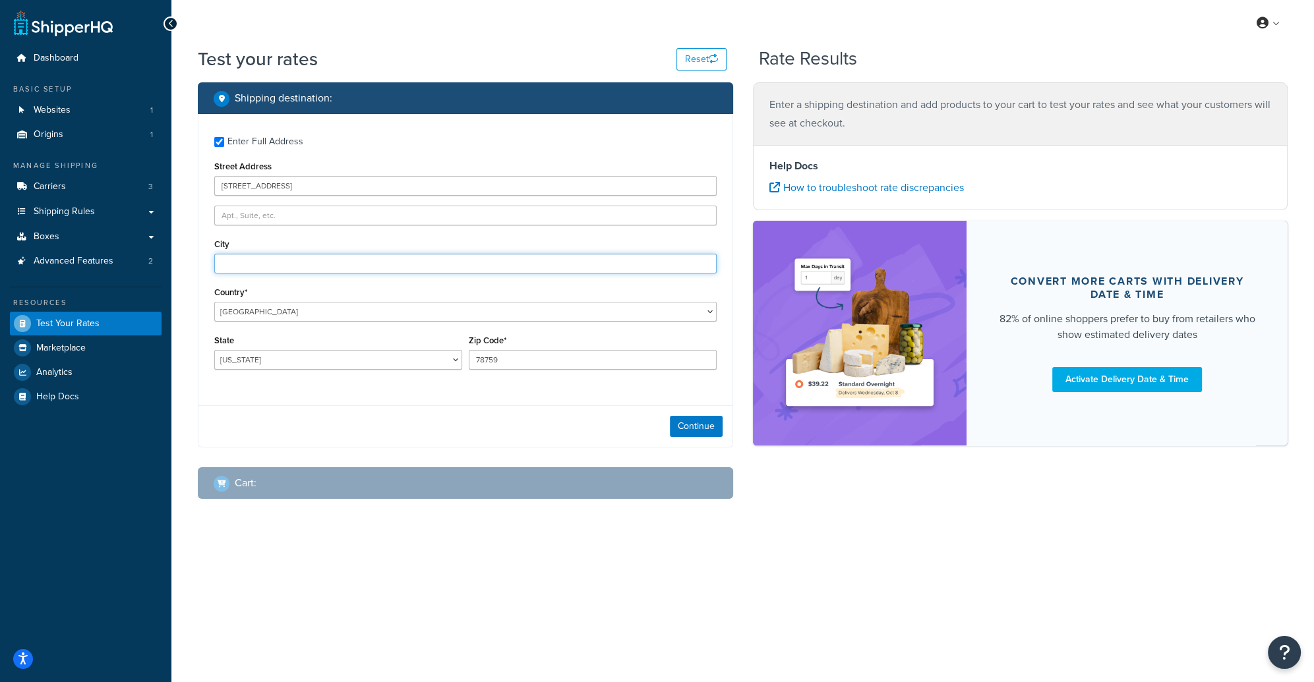
type input "[US_STATE]"
select select "NY"
click at [496, 363] on input "78759" at bounding box center [593, 360] width 248 height 20
type input "10009"
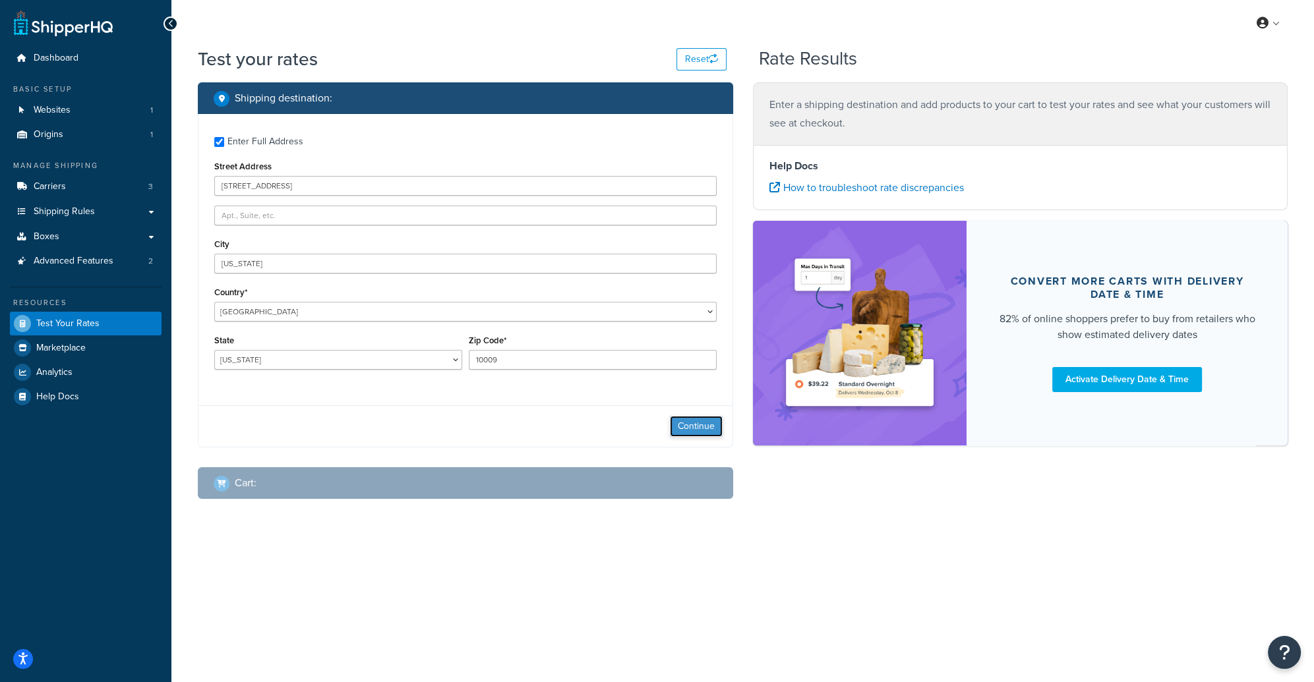
click at [687, 432] on button "Continue" at bounding box center [696, 426] width 53 height 21
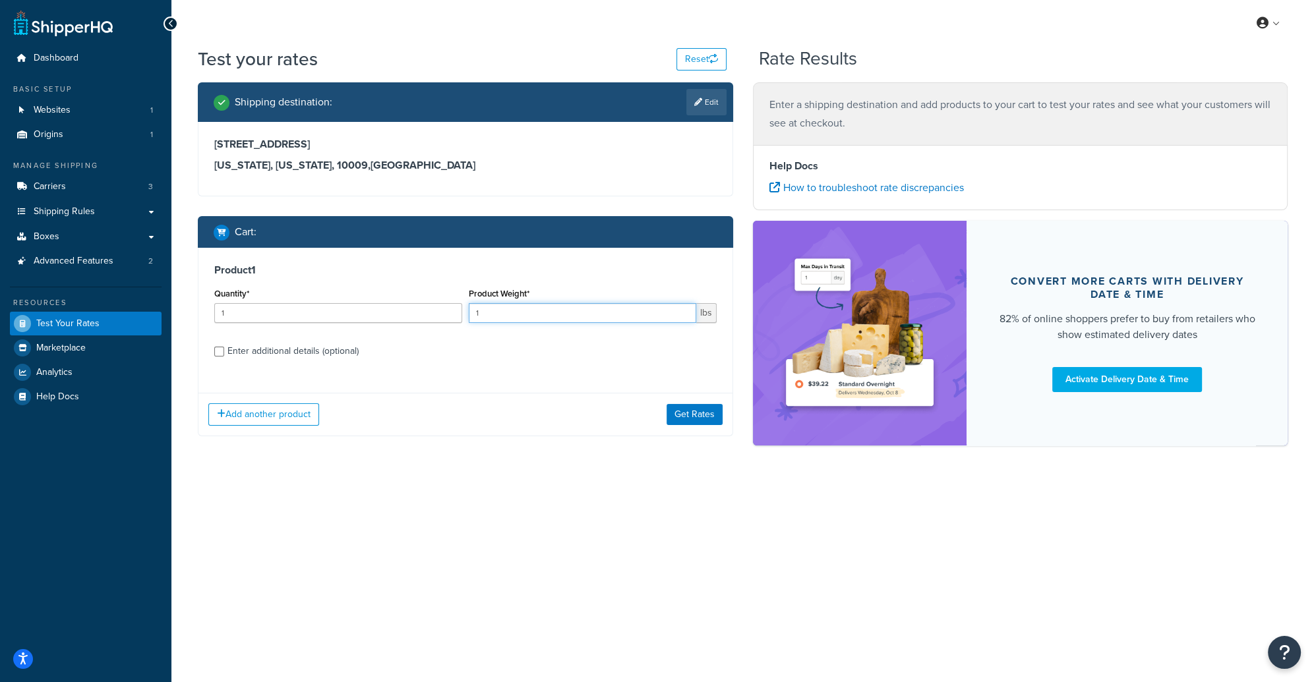
drag, startPoint x: 528, startPoint y: 311, endPoint x: 409, endPoint y: 313, distance: 119.3
click at [409, 314] on div "Quantity* 1 Product Weight* 1 lbs" at bounding box center [465, 309] width 509 height 48
type input "15"
click at [260, 350] on div "Enter additional details (optional)" at bounding box center [292, 351] width 131 height 18
click at [224, 350] on input "Enter additional details (optional)" at bounding box center [219, 352] width 10 height 10
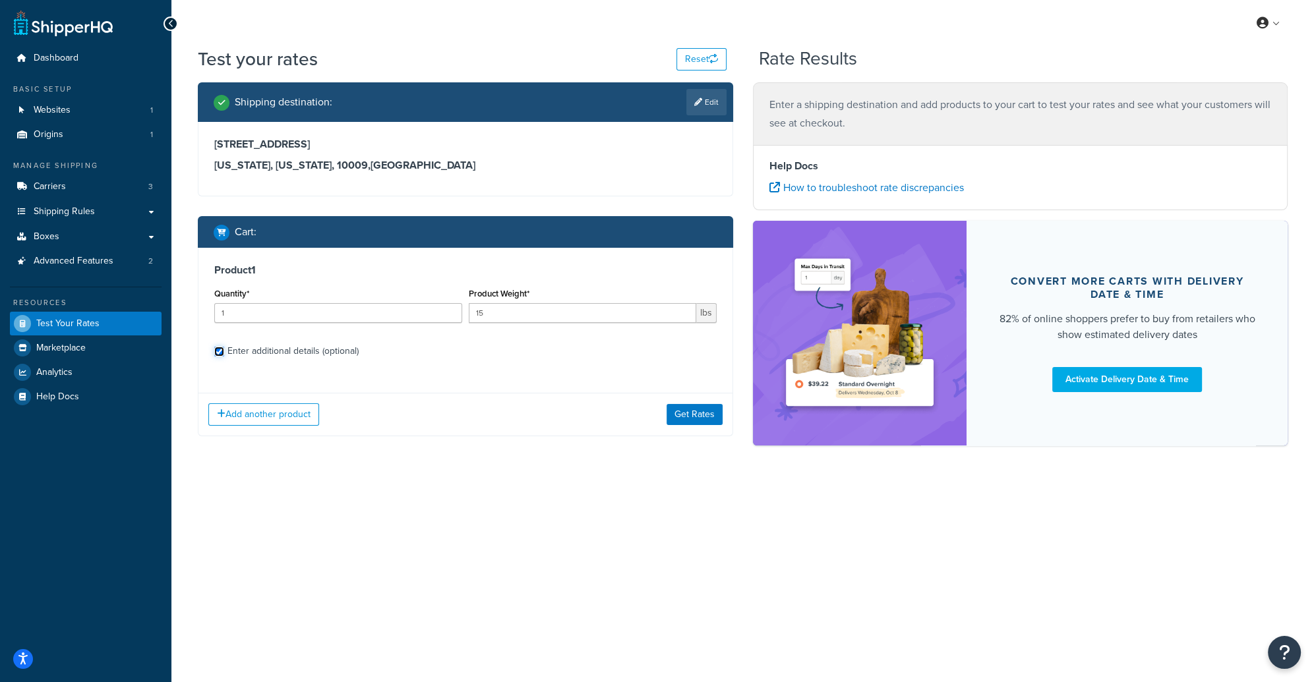
checkbox input "true"
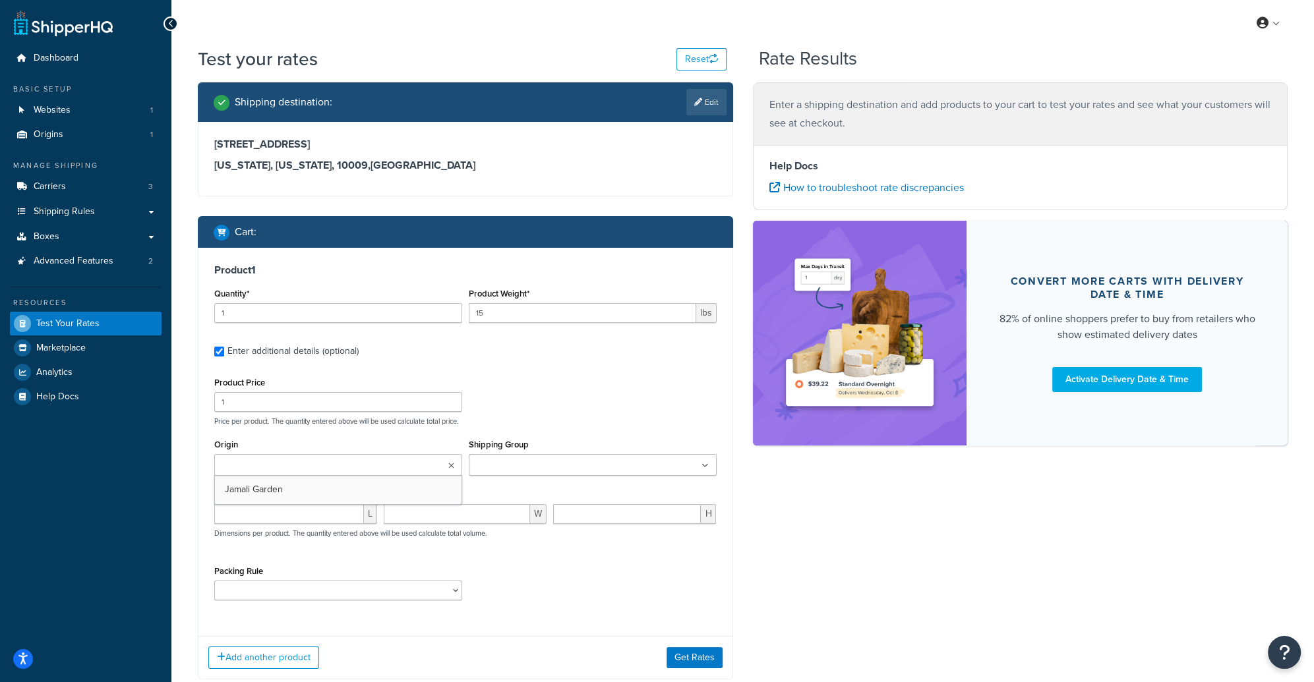
click at [272, 474] on ul at bounding box center [338, 465] width 248 height 22
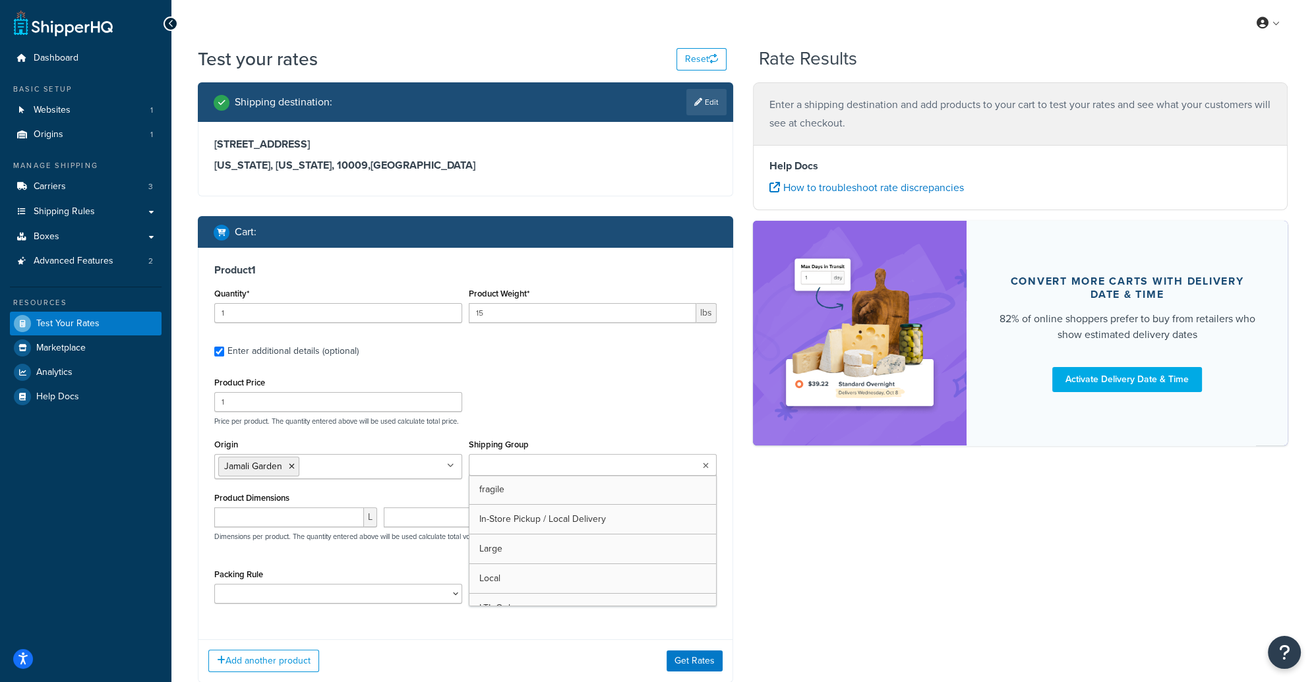
click at [535, 470] on input "Shipping Group" at bounding box center [531, 466] width 117 height 15
drag, startPoint x: 530, startPoint y: 489, endPoint x: 508, endPoint y: 499, distance: 23.9
click at [279, 520] on input "number" at bounding box center [289, 518] width 150 height 20
type input "32"
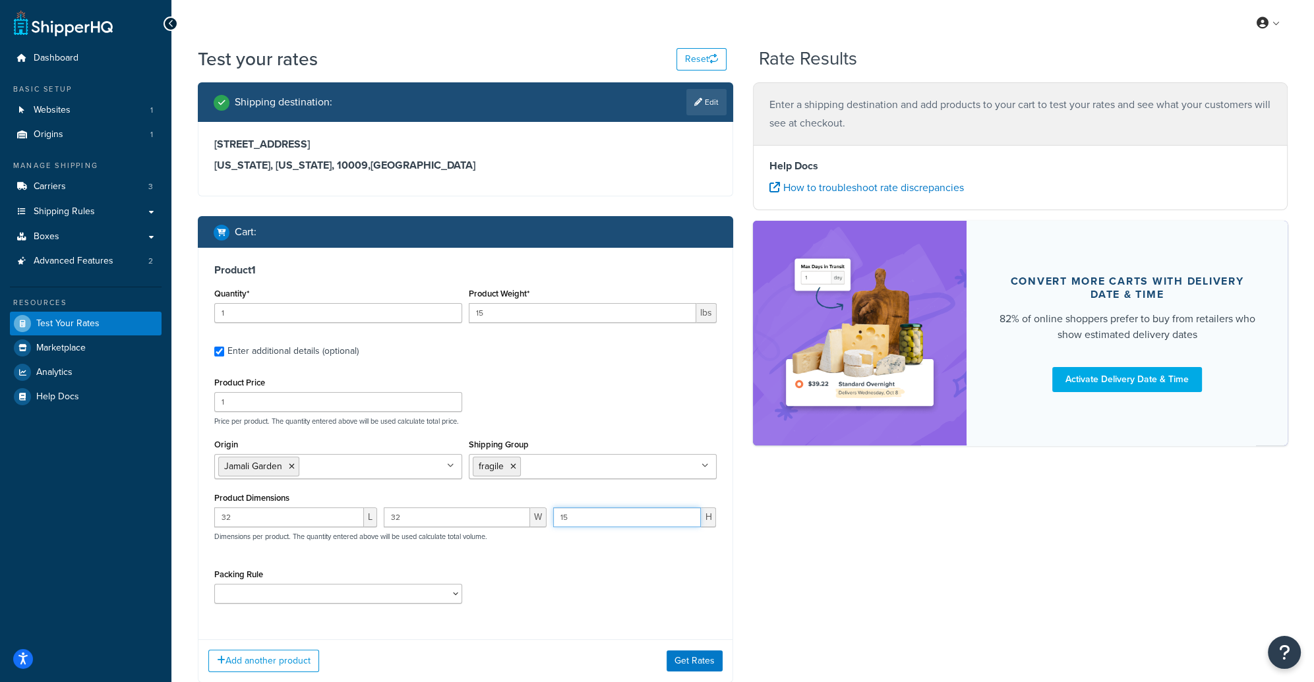
type input "15"
click at [451, 593] on select "Fragile Item" at bounding box center [338, 594] width 248 height 20
select select "73836"
click at [214, 584] on select "Fragile Item" at bounding box center [338, 594] width 248 height 20
click at [717, 659] on button "Get Rates" at bounding box center [694, 661] width 56 height 21
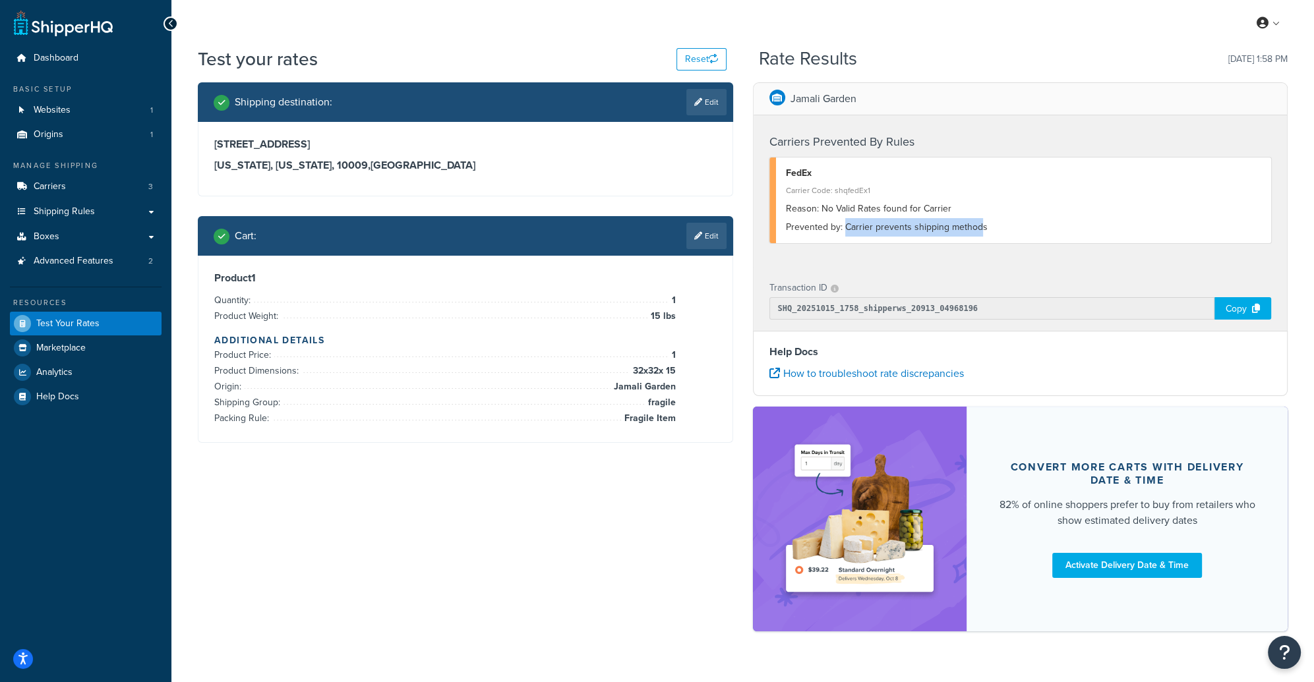
drag, startPoint x: 844, startPoint y: 230, endPoint x: 968, endPoint y: 230, distance: 124.6
click at [981, 227] on div "Prevented by: Carrier prevents shipping methods" at bounding box center [1024, 227] width 476 height 18
